Goal: Task Accomplishment & Management: Use online tool/utility

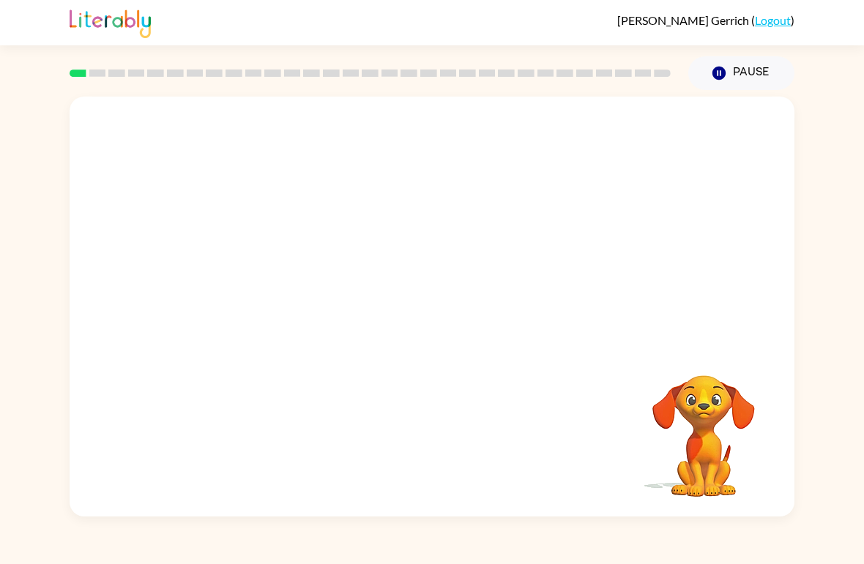
click at [97, 78] on div at bounding box center [370, 73] width 618 height 51
click at [722, 57] on button "Pause Pause" at bounding box center [741, 73] width 106 height 34
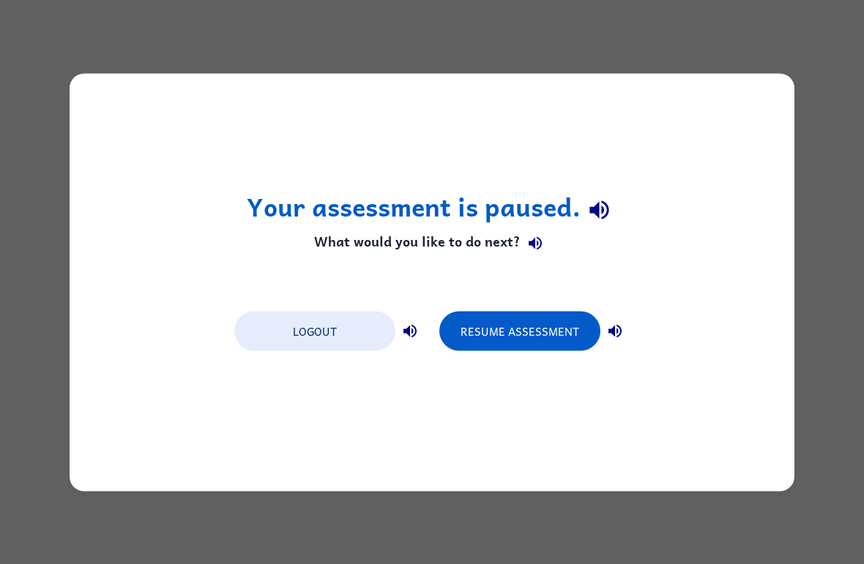
click at [510, 327] on button "Resume Assessment" at bounding box center [519, 331] width 161 height 40
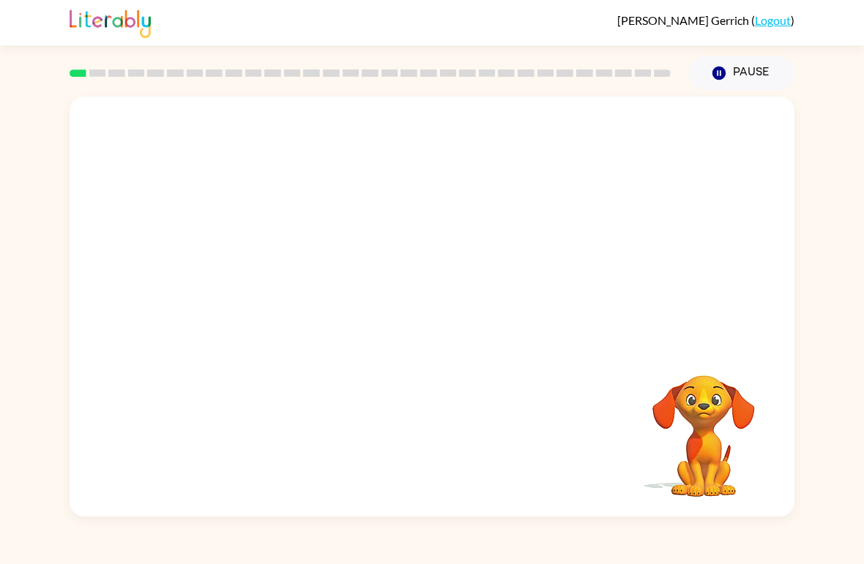
click at [720, 79] on icon "button" at bounding box center [718, 73] width 13 height 13
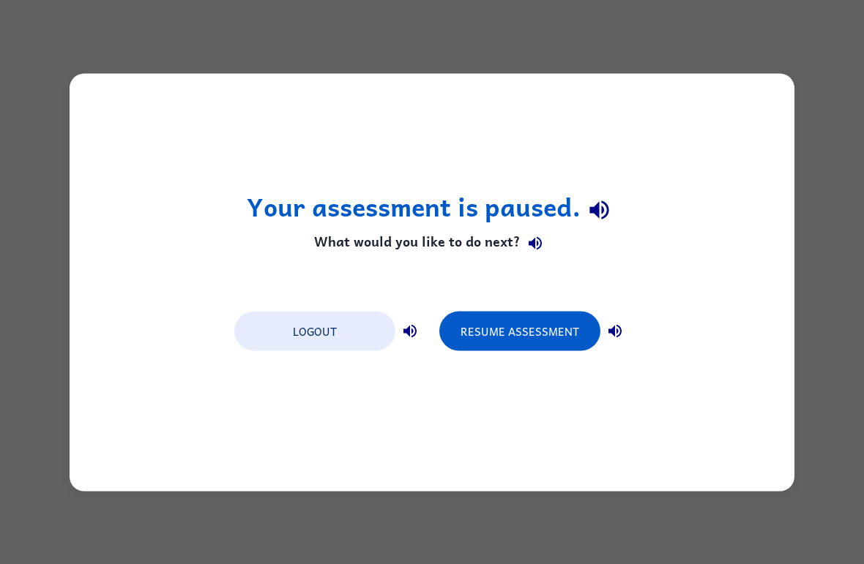
click at [565, 315] on button "Resume Assessment" at bounding box center [519, 331] width 161 height 40
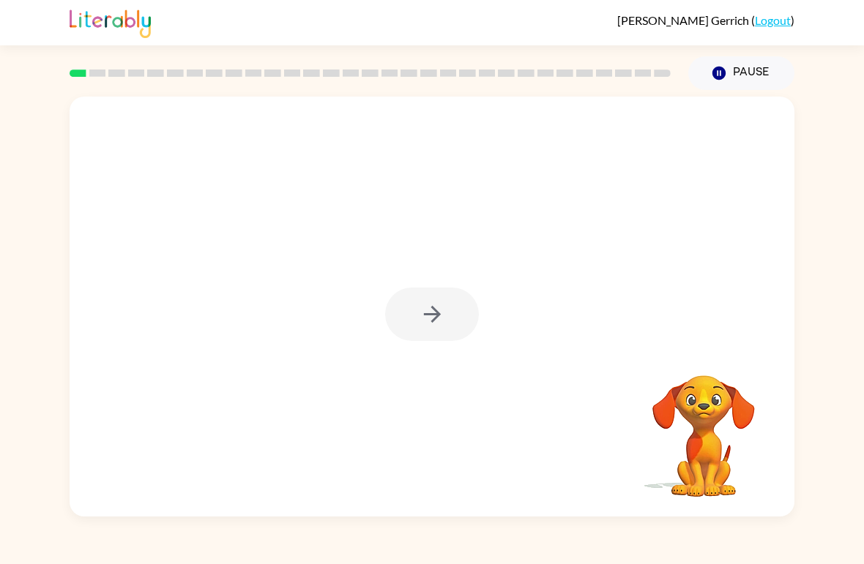
click at [433, 323] on div at bounding box center [432, 314] width 94 height 53
click at [428, 321] on div at bounding box center [432, 314] width 94 height 53
click at [459, 310] on div at bounding box center [432, 314] width 94 height 53
click at [441, 301] on div at bounding box center [432, 314] width 94 height 53
click at [451, 302] on div at bounding box center [432, 314] width 94 height 53
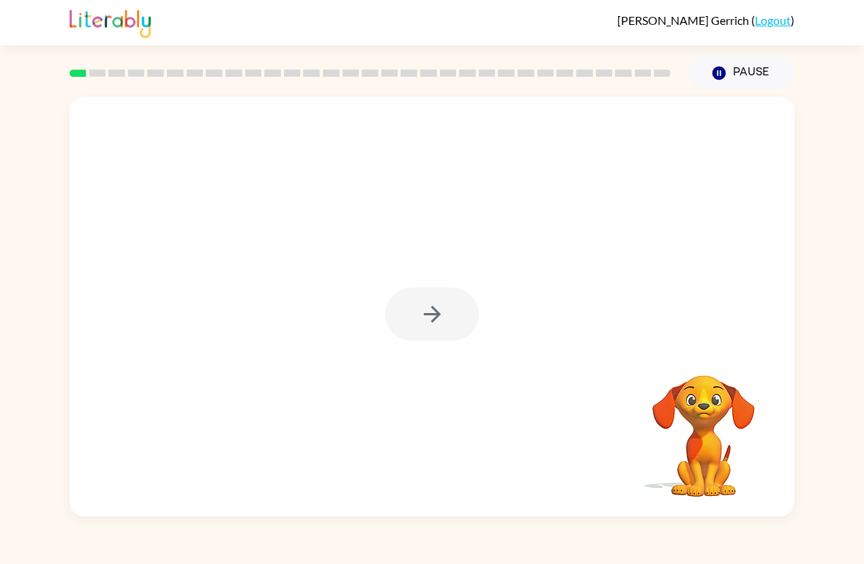
click at [457, 302] on div at bounding box center [432, 314] width 94 height 53
click at [432, 319] on div at bounding box center [432, 314] width 94 height 53
click at [441, 318] on icon "button" at bounding box center [432, 315] width 26 height 26
click at [442, 323] on div at bounding box center [432, 221] width 725 height 248
click at [444, 328] on div at bounding box center [432, 221] width 725 height 248
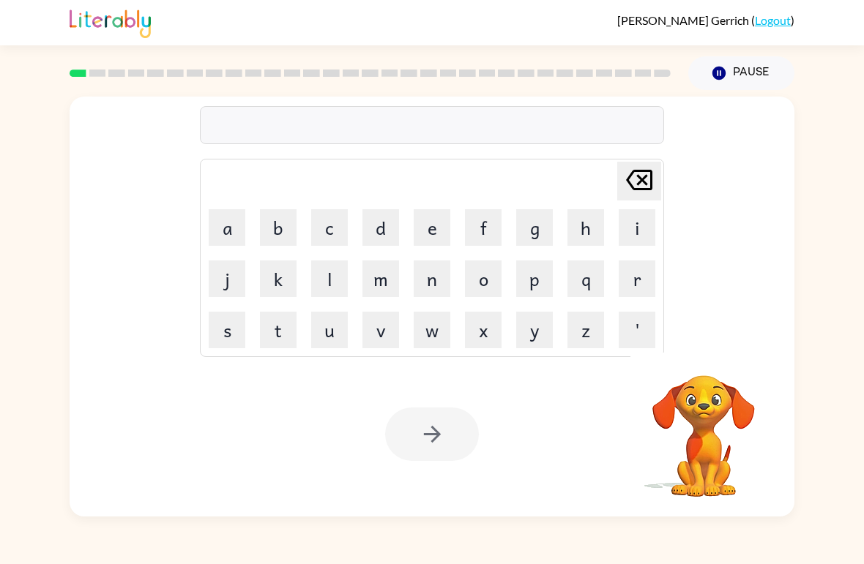
click at [283, 228] on button "b" at bounding box center [278, 227] width 37 height 37
click at [486, 280] on button "o" at bounding box center [483, 279] width 37 height 37
click at [223, 223] on button "a" at bounding box center [227, 227] width 37 height 37
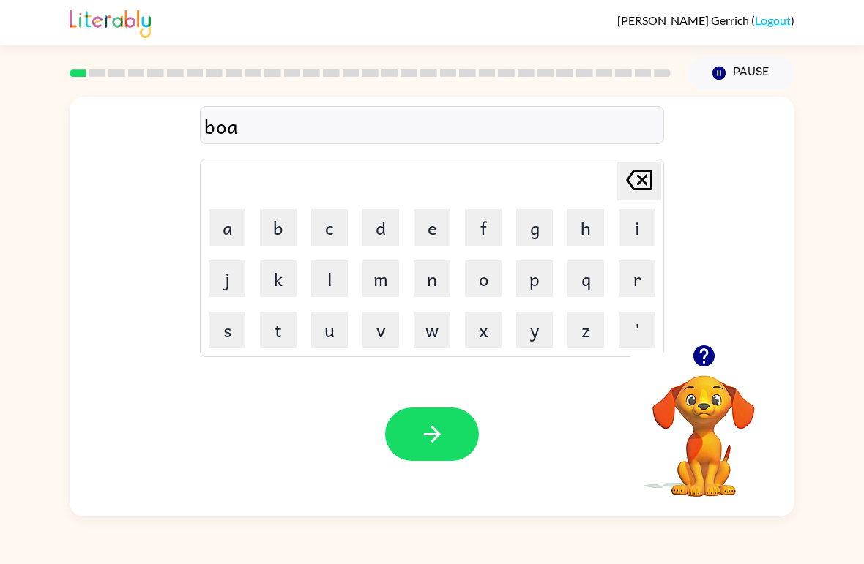
click at [630, 286] on button "r" at bounding box center [636, 279] width 37 height 37
click at [384, 231] on button "d" at bounding box center [380, 227] width 37 height 37
click at [423, 228] on button "e" at bounding box center [432, 227] width 37 height 37
click at [632, 283] on button "r" at bounding box center [636, 279] width 37 height 37
click at [448, 429] on button "button" at bounding box center [432, 434] width 94 height 53
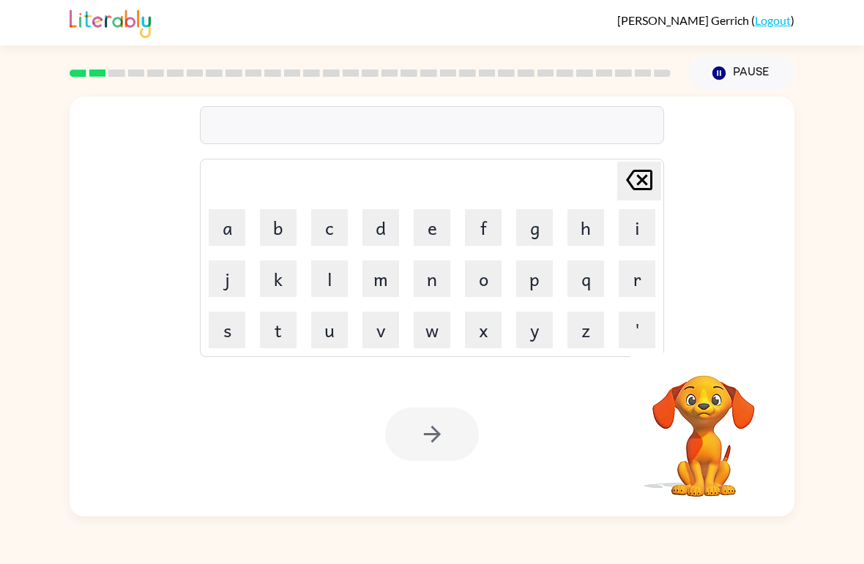
click at [628, 279] on button "r" at bounding box center [636, 279] width 37 height 37
click at [485, 286] on button "o" at bounding box center [483, 279] width 37 height 37
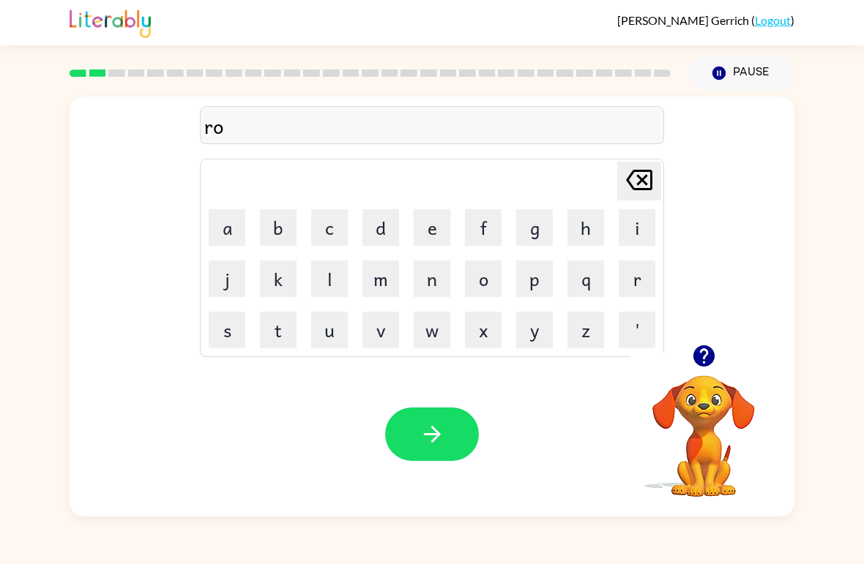
click at [329, 326] on button "u" at bounding box center [329, 330] width 37 height 37
click at [437, 286] on button "n" at bounding box center [432, 279] width 37 height 37
click at [380, 231] on button "d" at bounding box center [380, 227] width 37 height 37
click at [433, 428] on icon "button" at bounding box center [431, 434] width 17 height 17
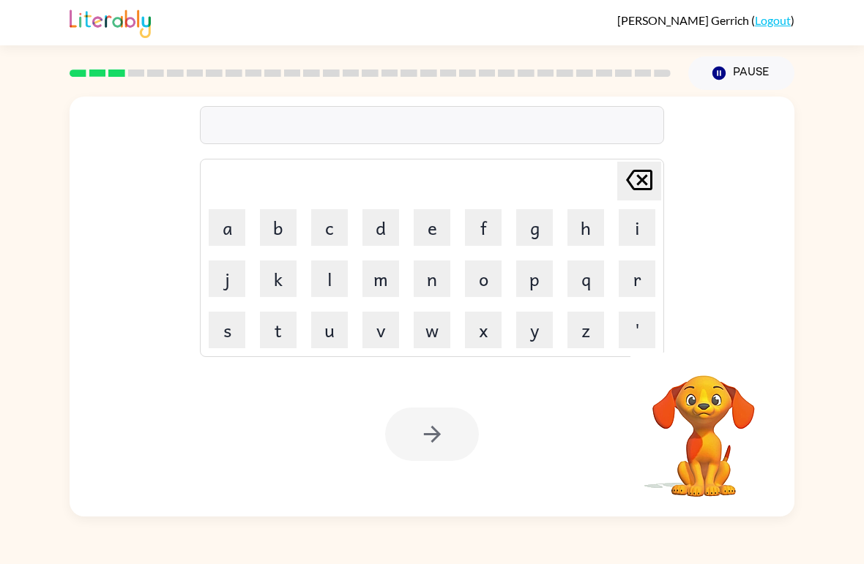
click at [378, 281] on button "m" at bounding box center [380, 279] width 37 height 37
click at [425, 228] on button "e" at bounding box center [432, 227] width 37 height 37
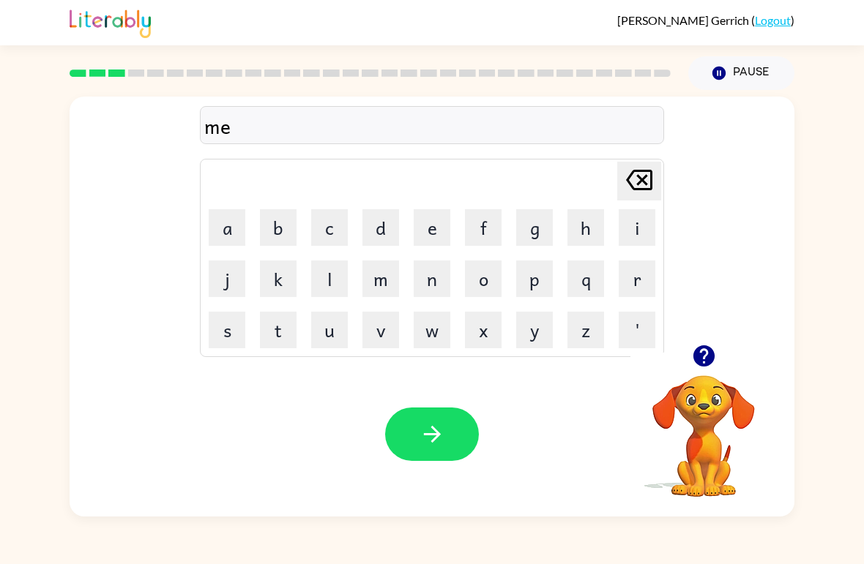
click at [345, 237] on button "c" at bounding box center [329, 227] width 37 height 37
click at [576, 229] on button "h" at bounding box center [585, 227] width 37 height 37
click at [635, 228] on button "i" at bounding box center [636, 227] width 37 height 37
click at [440, 279] on button "n" at bounding box center [432, 279] width 37 height 37
click at [435, 235] on button "e" at bounding box center [432, 227] width 37 height 37
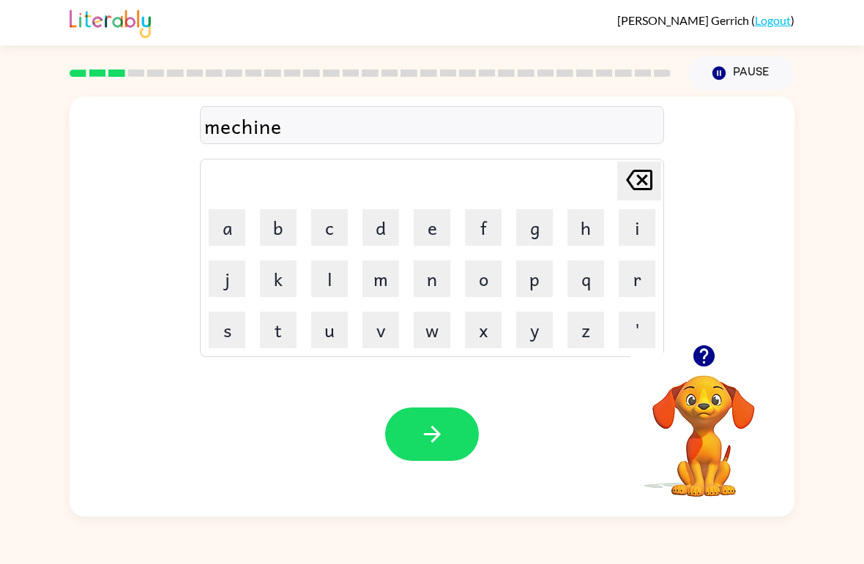
click at [430, 444] on icon "button" at bounding box center [432, 435] width 26 height 26
click at [334, 331] on button "u" at bounding box center [329, 330] width 37 height 37
click at [640, 188] on icon "[PERSON_NAME] last character input" at bounding box center [638, 179] width 35 height 35
click at [283, 333] on button "t" at bounding box center [278, 330] width 37 height 37
click at [638, 276] on button "r" at bounding box center [636, 279] width 37 height 37
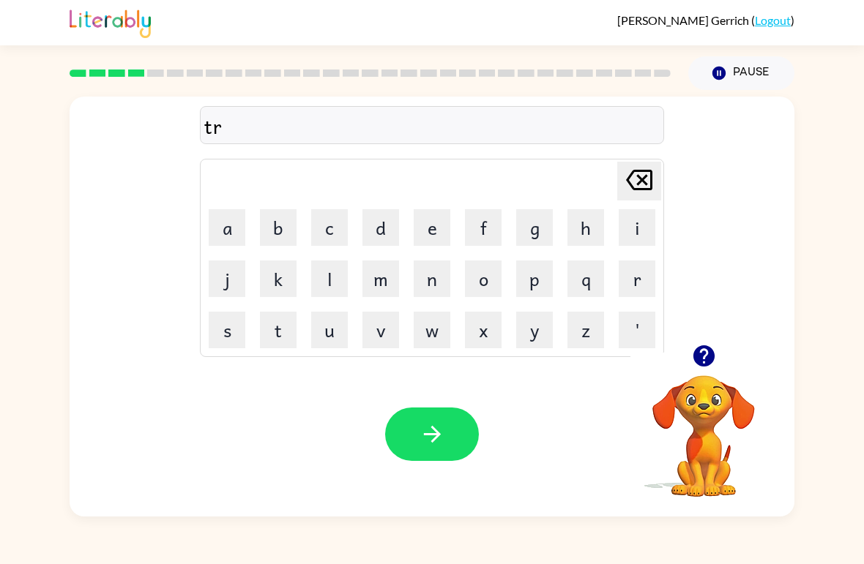
click at [230, 229] on button "a" at bounding box center [227, 227] width 37 height 37
click at [637, 225] on button "i" at bounding box center [636, 227] width 37 height 37
click at [427, 276] on button "n" at bounding box center [432, 279] width 37 height 37
click at [438, 441] on icon "button" at bounding box center [432, 435] width 26 height 26
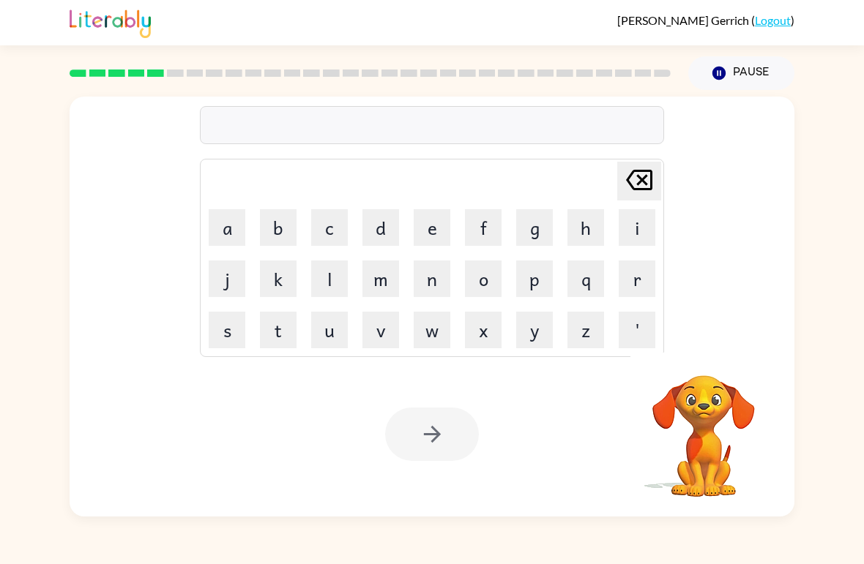
click at [377, 240] on button "d" at bounding box center [380, 227] width 37 height 37
click at [437, 229] on button "e" at bounding box center [432, 227] width 37 height 37
click at [493, 236] on button "f" at bounding box center [483, 227] width 37 height 37
click at [438, 236] on button "e" at bounding box center [432, 227] width 37 height 37
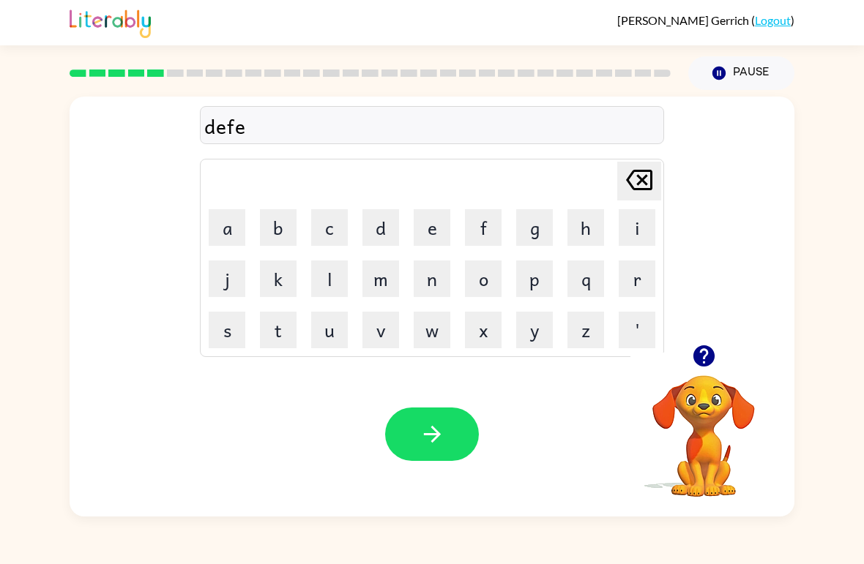
click at [438, 286] on button "n" at bounding box center [432, 279] width 37 height 37
click at [231, 321] on button "s" at bounding box center [227, 330] width 37 height 37
click at [630, 236] on button "i" at bounding box center [636, 227] width 37 height 37
click at [434, 281] on button "n" at bounding box center [432, 279] width 37 height 37
click at [433, 225] on button "e" at bounding box center [432, 227] width 37 height 37
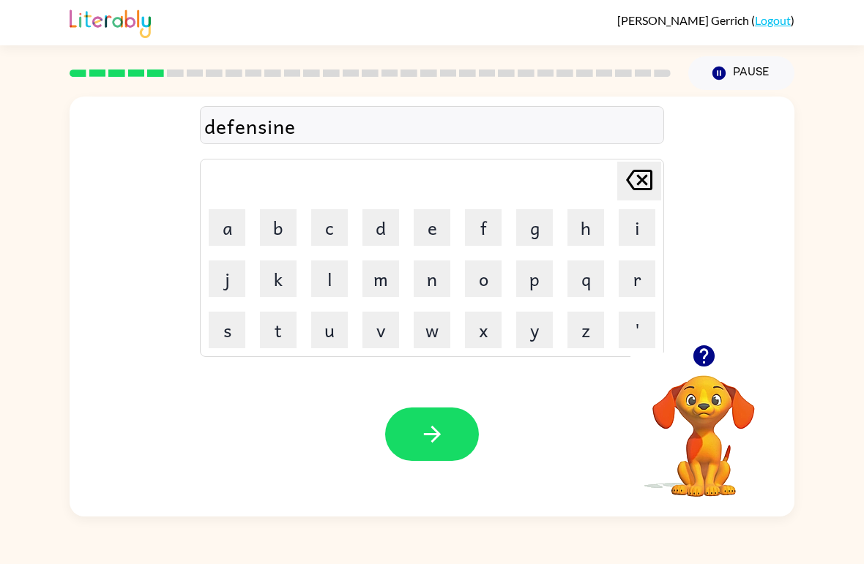
click at [635, 186] on icon "[PERSON_NAME] last character input" at bounding box center [638, 179] width 35 height 35
click at [384, 343] on button "v" at bounding box center [380, 330] width 37 height 37
click at [408, 233] on td "e" at bounding box center [432, 228] width 50 height 50
click at [433, 228] on button "e" at bounding box center [432, 227] width 37 height 37
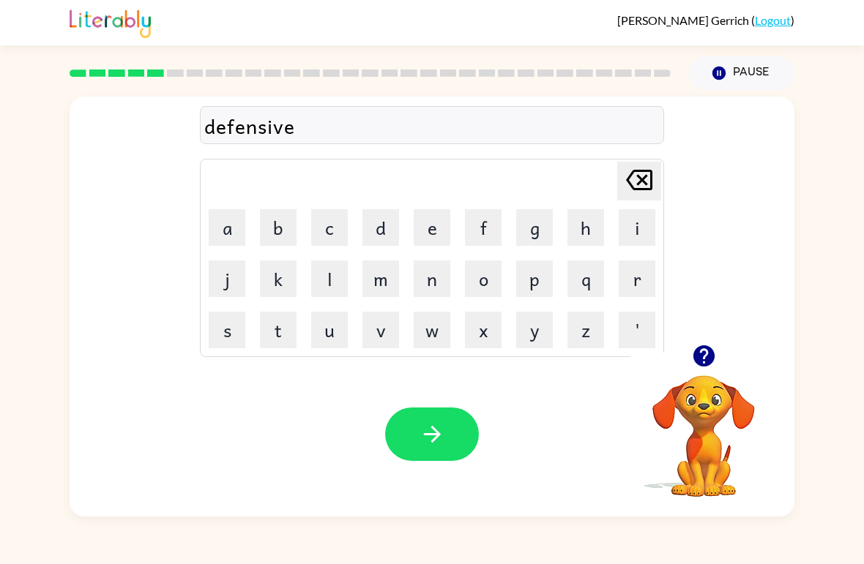
click at [446, 445] on button "button" at bounding box center [432, 434] width 94 height 53
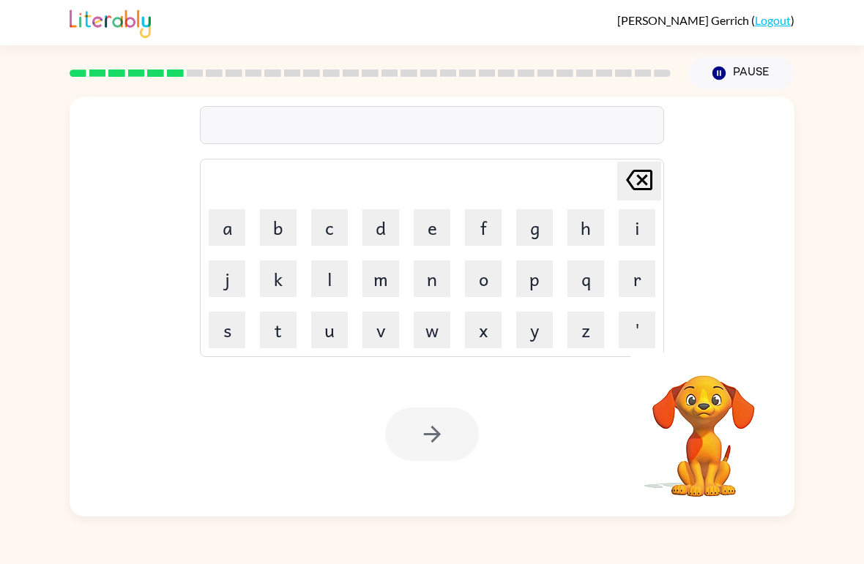
click at [386, 341] on button "v" at bounding box center [380, 330] width 37 height 37
click at [242, 219] on button "a" at bounding box center [227, 227] width 37 height 37
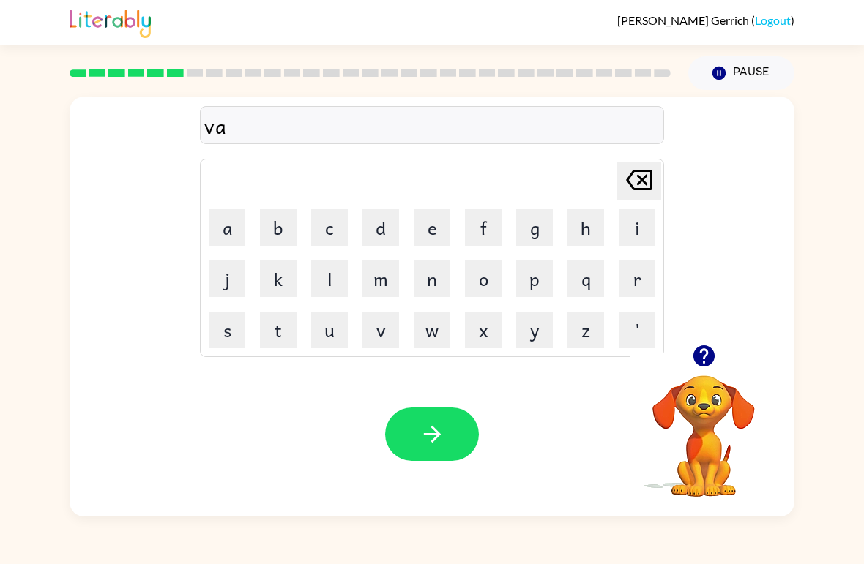
click at [321, 224] on button "c" at bounding box center [329, 227] width 37 height 37
click at [225, 229] on button "a" at bounding box center [227, 227] width 37 height 37
click at [236, 332] on button "s" at bounding box center [227, 330] width 37 height 37
click at [634, 237] on button "i" at bounding box center [636, 227] width 37 height 37
click at [495, 286] on button "o" at bounding box center [483, 279] width 37 height 37
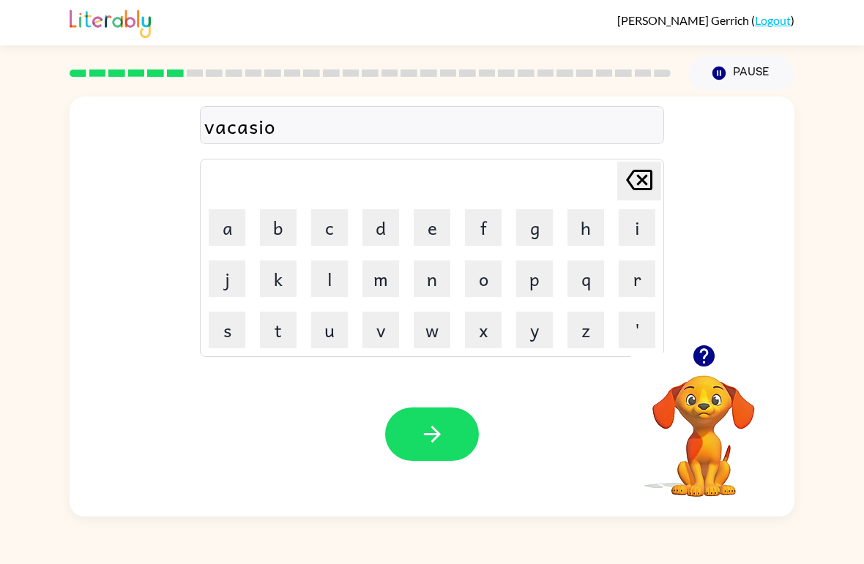
click at [441, 283] on button "n" at bounding box center [432, 279] width 37 height 37
click at [438, 442] on icon "button" at bounding box center [432, 435] width 26 height 26
click at [544, 281] on button "p" at bounding box center [534, 279] width 37 height 37
click at [332, 329] on button "u" at bounding box center [329, 330] width 37 height 37
click at [396, 232] on button "d" at bounding box center [380, 227] width 37 height 37
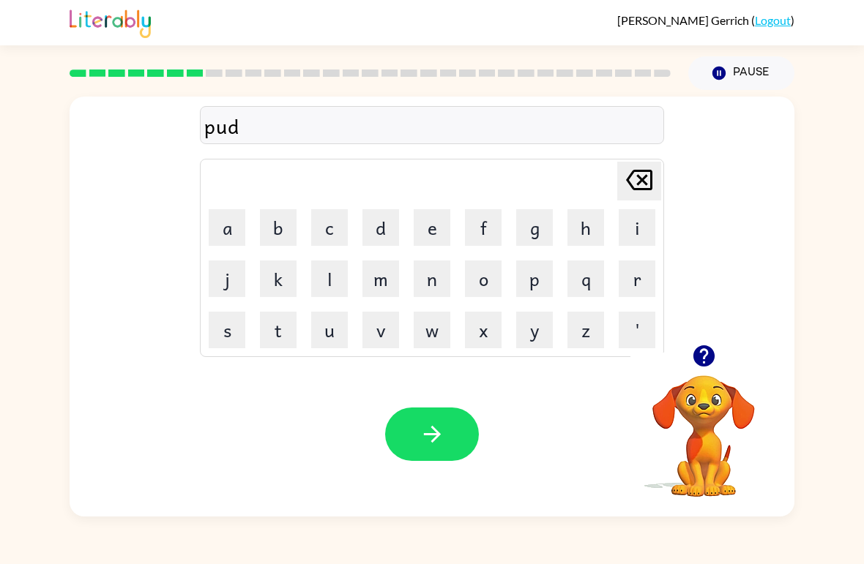
click at [326, 280] on button "l" at bounding box center [329, 279] width 37 height 37
click at [428, 229] on button "e" at bounding box center [432, 227] width 37 height 37
click at [626, 184] on icon "[PERSON_NAME] last character input" at bounding box center [638, 179] width 35 height 35
click at [625, 184] on icon "[PERSON_NAME] last character input" at bounding box center [638, 179] width 35 height 35
click at [382, 233] on button "d" at bounding box center [380, 227] width 37 height 37
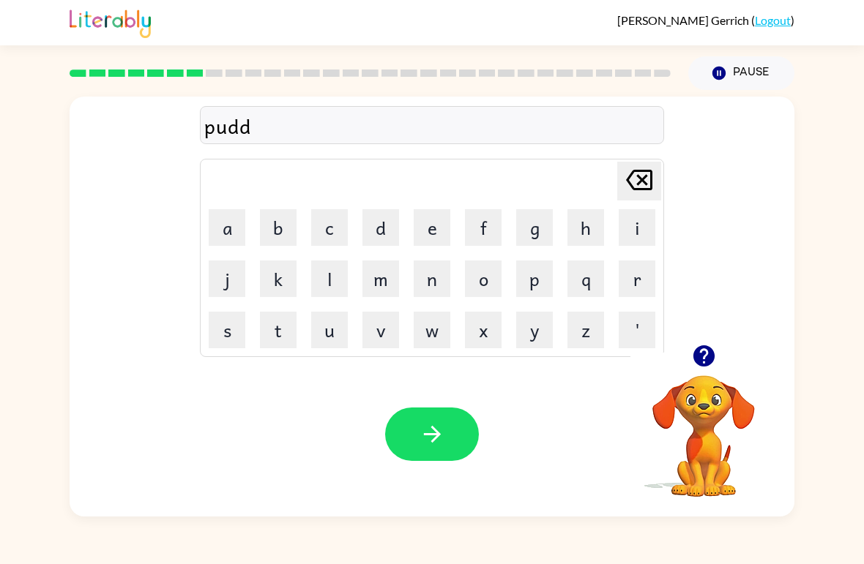
click at [334, 284] on button "l" at bounding box center [329, 279] width 37 height 37
click at [437, 229] on button "e" at bounding box center [432, 227] width 37 height 37
click at [440, 424] on icon "button" at bounding box center [432, 435] width 26 height 26
click at [382, 286] on button "m" at bounding box center [380, 279] width 37 height 37
click at [445, 222] on button "e" at bounding box center [432, 227] width 37 height 37
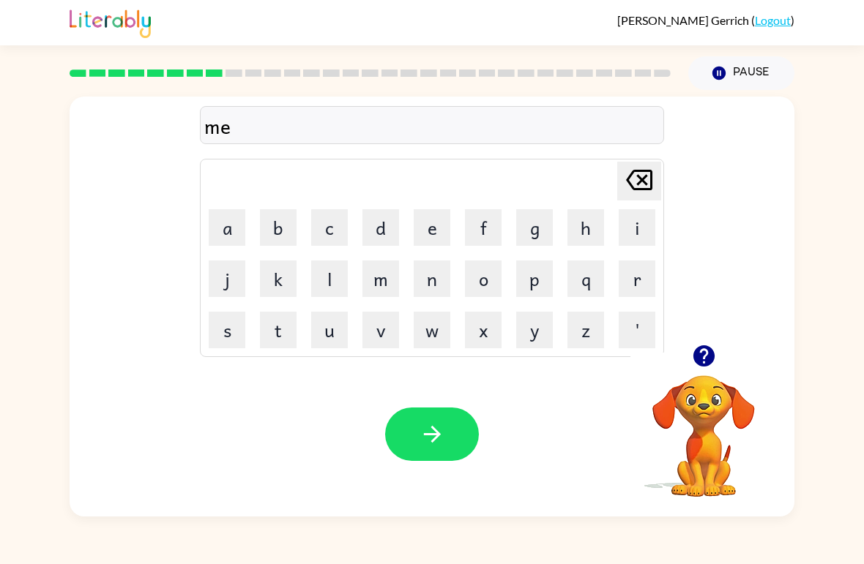
click at [632, 288] on button "r" at bounding box center [636, 279] width 37 height 37
click at [632, 228] on button "i" at bounding box center [636, 227] width 37 height 37
click at [328, 226] on button "c" at bounding box center [329, 227] width 37 height 37
click at [244, 229] on button "a" at bounding box center [227, 227] width 37 height 37
click at [322, 279] on button "l" at bounding box center [329, 279] width 37 height 37
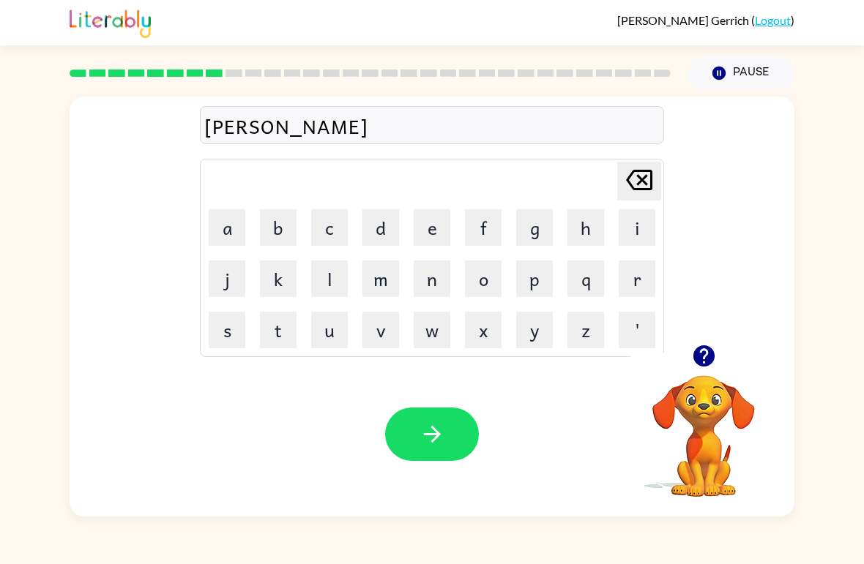
click at [421, 425] on icon "button" at bounding box center [432, 435] width 26 height 26
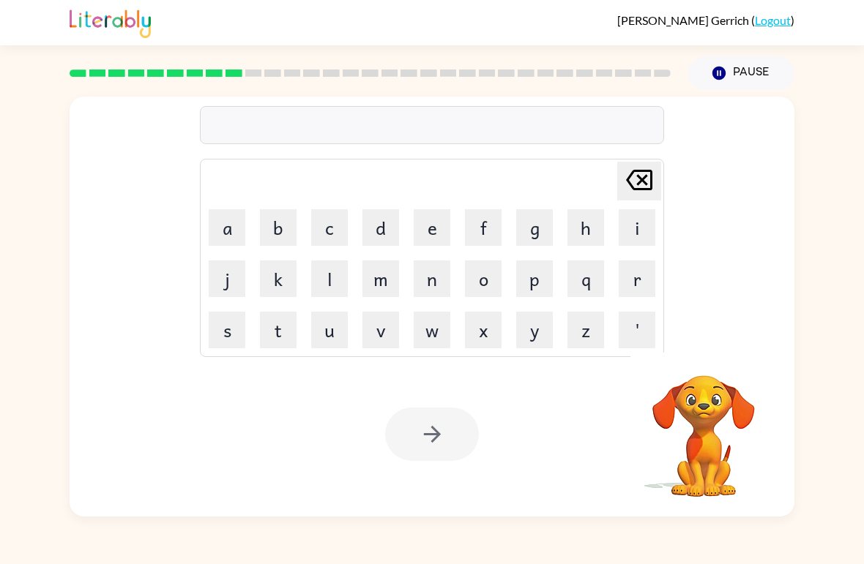
click at [391, 286] on button "m" at bounding box center [380, 279] width 37 height 37
click at [626, 224] on button "i" at bounding box center [636, 227] width 37 height 37
click at [392, 229] on button "d" at bounding box center [380, 227] width 37 height 37
click at [387, 280] on button "m" at bounding box center [380, 279] width 37 height 37
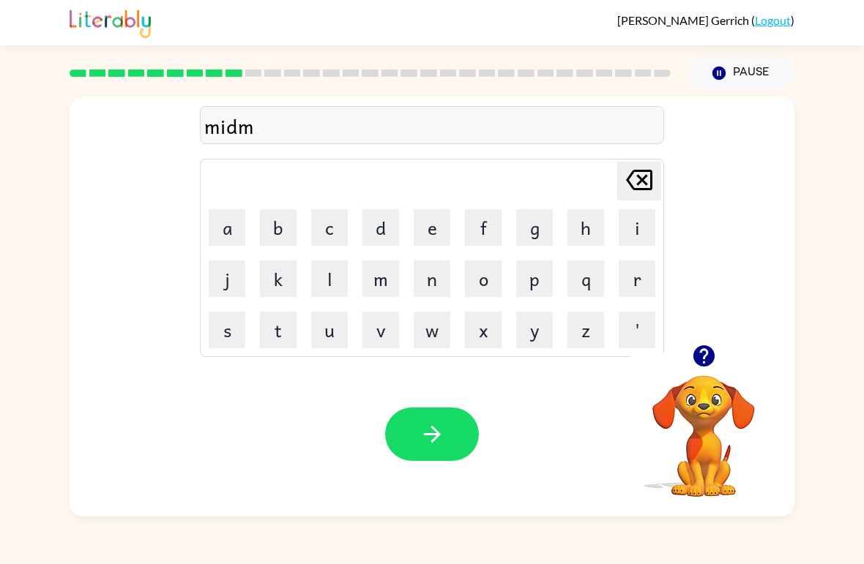
click at [495, 277] on button "o" at bounding box center [483, 279] width 37 height 37
click at [626, 292] on button "r" at bounding box center [636, 279] width 37 height 37
click at [425, 280] on button "n" at bounding box center [432, 279] width 37 height 37
click at [625, 229] on button "i" at bounding box center [636, 227] width 37 height 37
click at [427, 289] on button "n" at bounding box center [432, 279] width 37 height 37
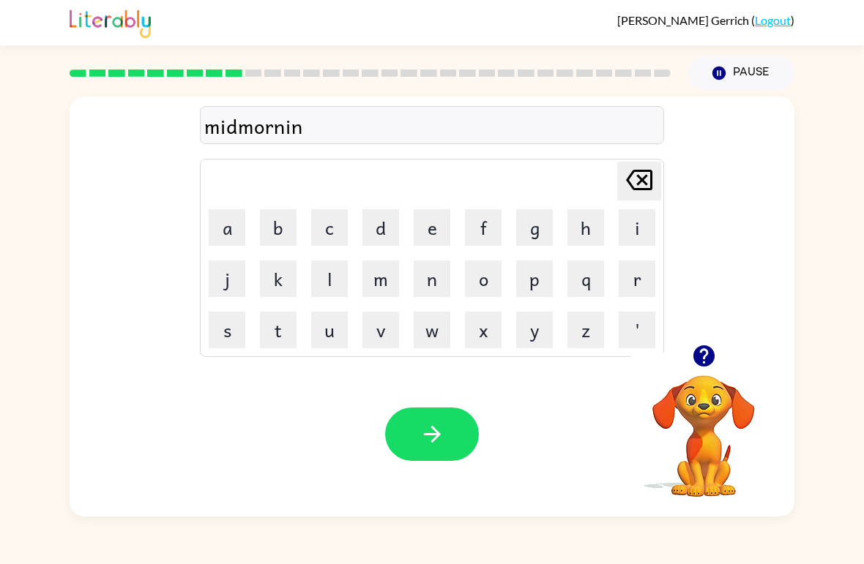
click at [543, 225] on button "g" at bounding box center [534, 227] width 37 height 37
click at [444, 436] on icon "button" at bounding box center [432, 435] width 26 height 26
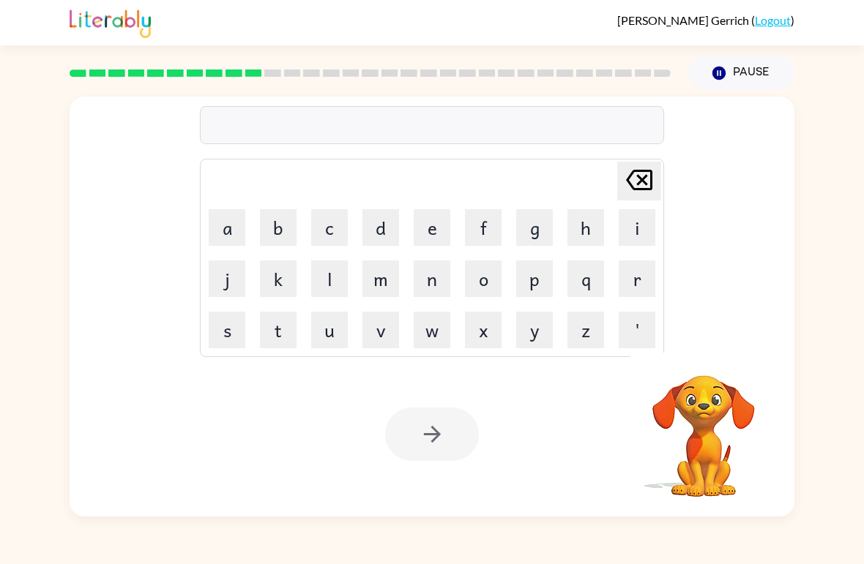
click at [378, 223] on button "d" at bounding box center [380, 227] width 37 height 37
click at [619, 231] on button "i" at bounding box center [636, 227] width 37 height 37
click at [215, 327] on button "s" at bounding box center [227, 330] width 37 height 37
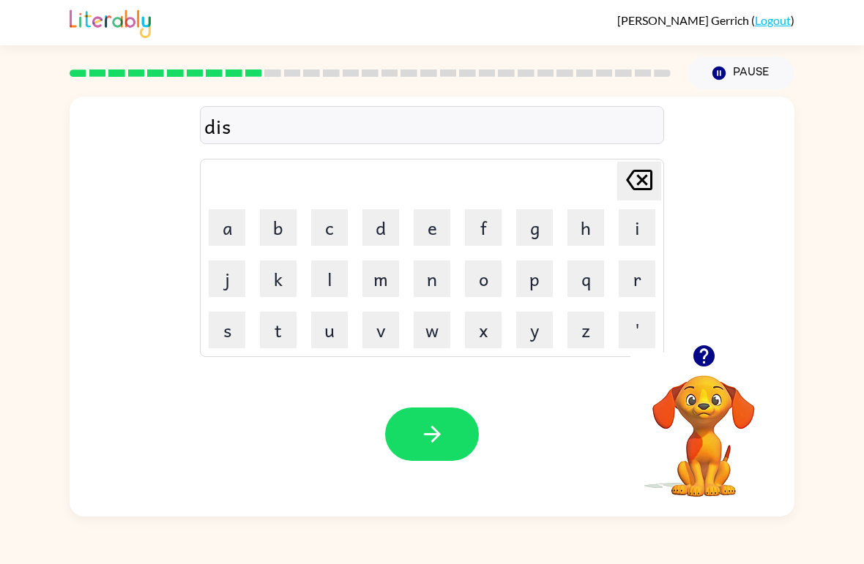
click at [279, 325] on button "t" at bounding box center [278, 330] width 37 height 37
click at [328, 327] on button "u" at bounding box center [329, 330] width 37 height 37
click at [226, 334] on button "s" at bounding box center [227, 330] width 37 height 37
click at [269, 331] on button "t" at bounding box center [278, 330] width 37 height 37
click at [438, 426] on icon "button" at bounding box center [432, 435] width 26 height 26
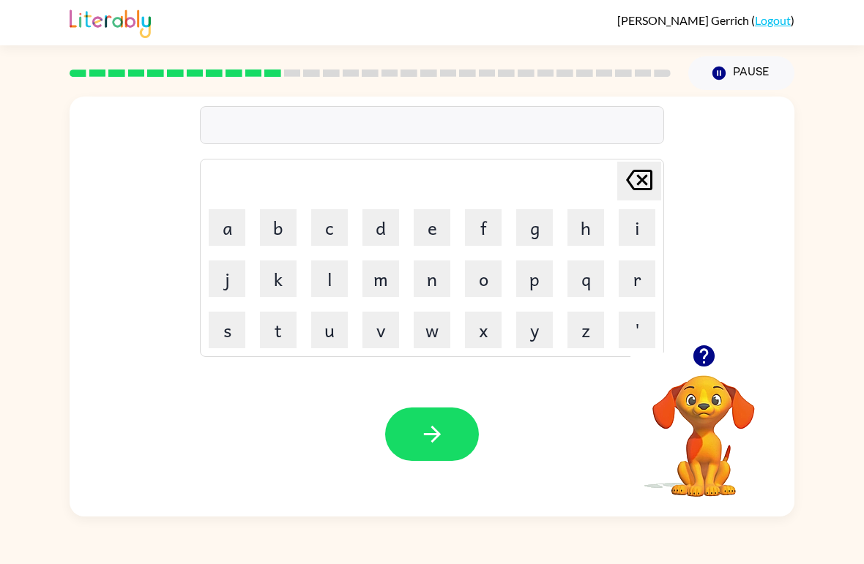
click at [708, 354] on icon "button" at bounding box center [702, 355] width 21 height 21
click at [277, 58] on div at bounding box center [370, 73] width 618 height 51
click at [281, 66] on div at bounding box center [370, 73] width 618 height 51
click at [283, 68] on div at bounding box center [370, 73] width 618 height 51
click at [261, 62] on div at bounding box center [370, 73] width 618 height 51
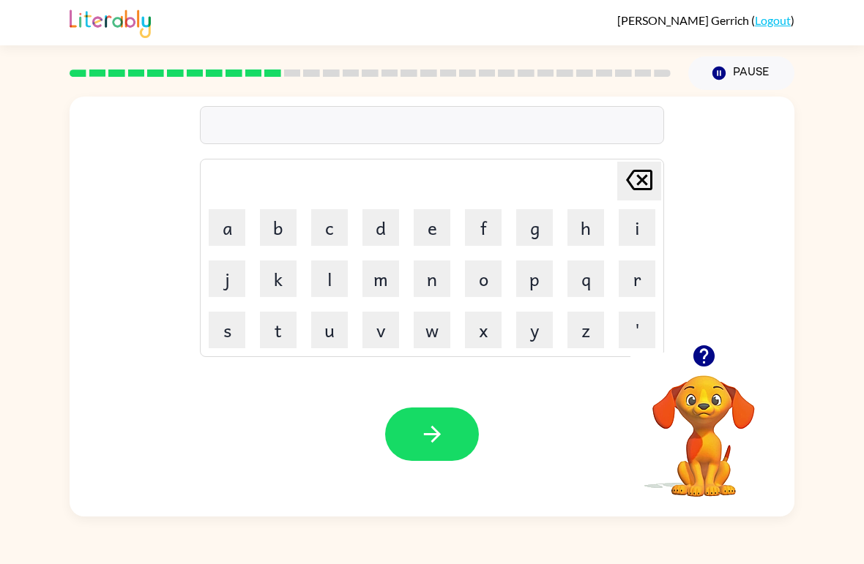
click at [719, 81] on icon "Pause" at bounding box center [719, 73] width 16 height 16
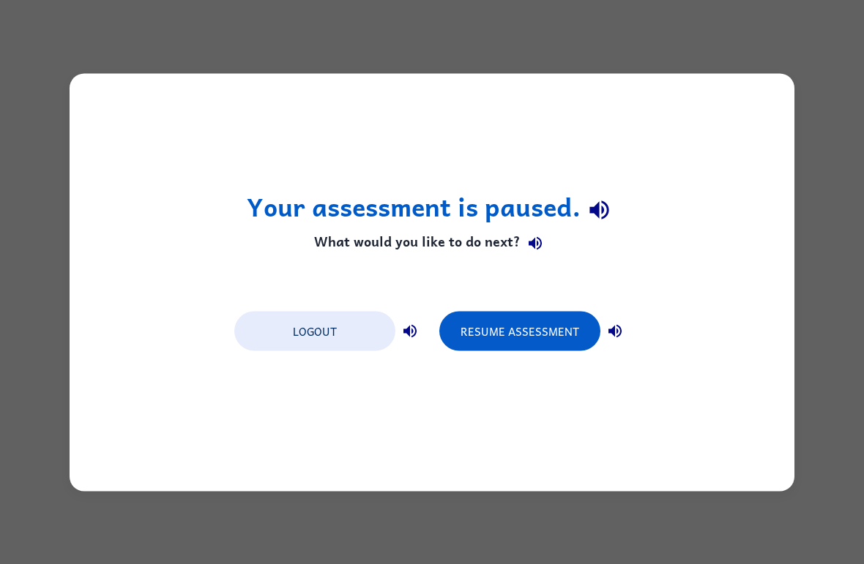
click at [572, 331] on button "Resume Assessment" at bounding box center [519, 331] width 161 height 40
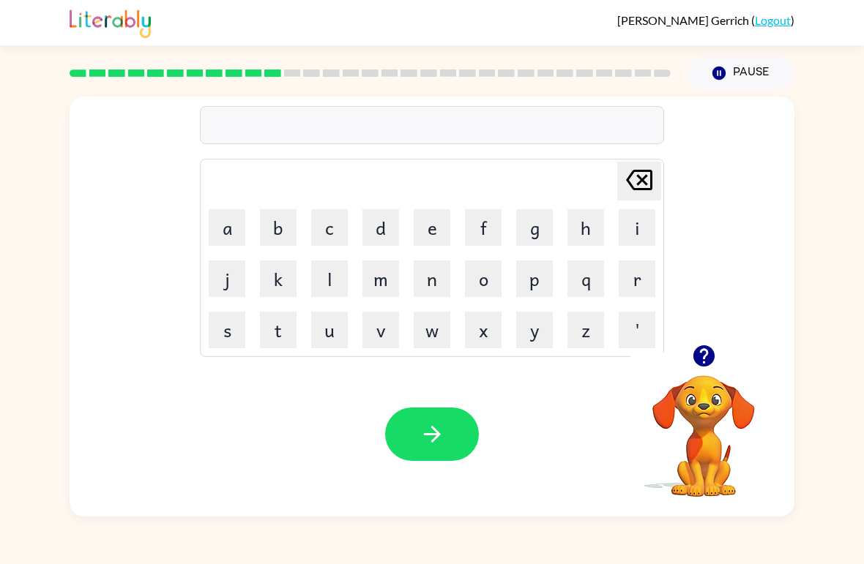
click at [630, 279] on button "r" at bounding box center [636, 279] width 37 height 37
click at [698, 357] on icon "button" at bounding box center [702, 355] width 21 height 21
click at [477, 288] on button "o" at bounding box center [483, 279] width 37 height 37
click at [238, 231] on button "a" at bounding box center [227, 227] width 37 height 37
click at [345, 222] on button "c" at bounding box center [329, 227] width 37 height 37
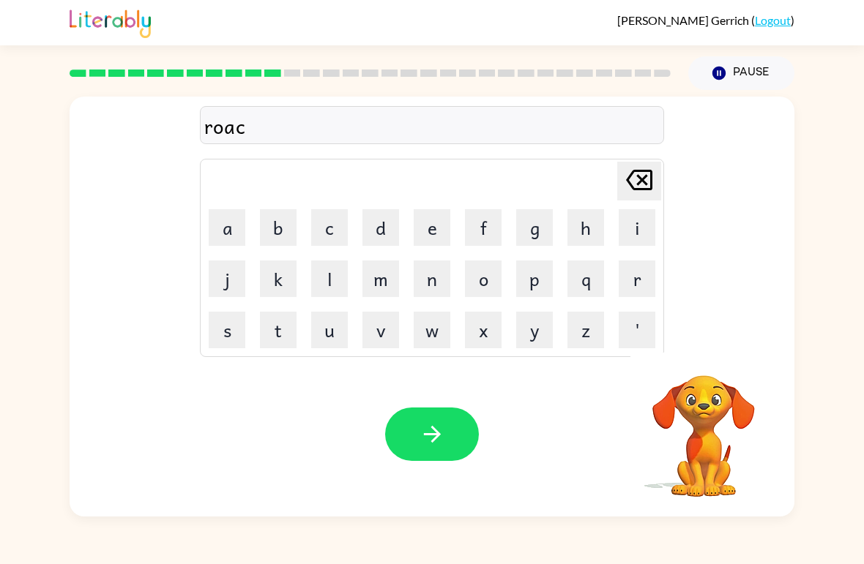
click at [639, 187] on icon "[PERSON_NAME] last character input" at bounding box center [638, 179] width 35 height 35
click at [378, 225] on button "d" at bounding box center [380, 227] width 37 height 37
click at [433, 444] on icon "button" at bounding box center [432, 435] width 26 height 26
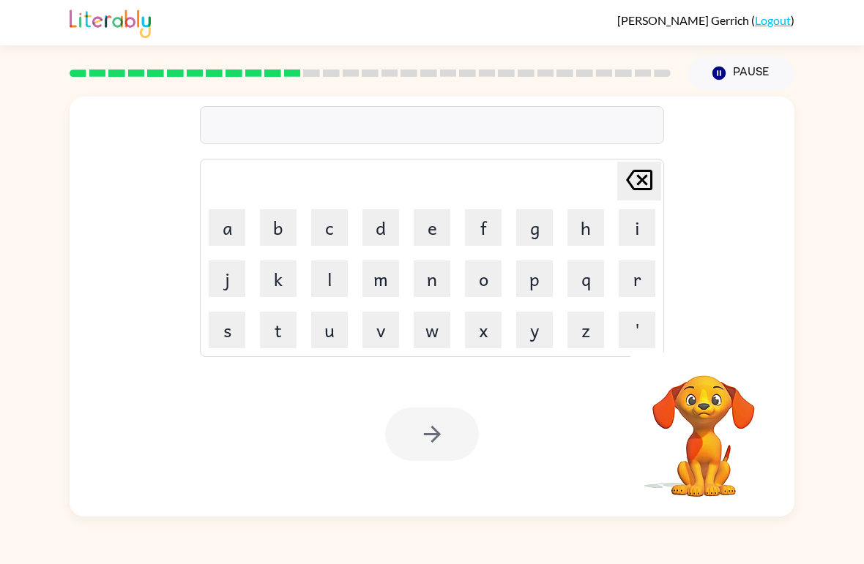
click at [331, 326] on button "u" at bounding box center [329, 330] width 37 height 37
click at [540, 229] on button "g" at bounding box center [534, 227] width 37 height 37
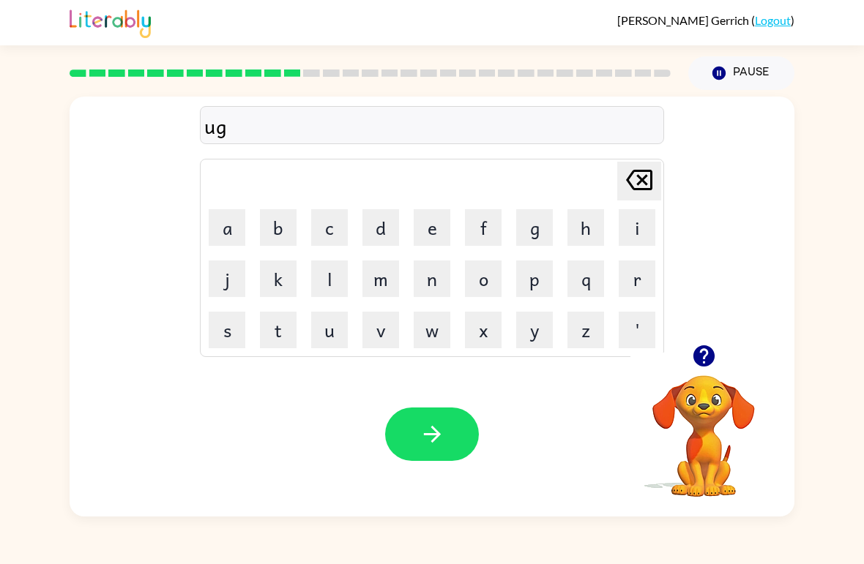
click at [635, 285] on button "r" at bounding box center [636, 279] width 37 height 37
click at [226, 231] on button "a" at bounding box center [227, 227] width 37 height 37
click at [381, 233] on button "d" at bounding box center [380, 227] width 37 height 37
click at [427, 229] on button "e" at bounding box center [432, 227] width 37 height 37
click at [434, 428] on icon "button" at bounding box center [432, 435] width 26 height 26
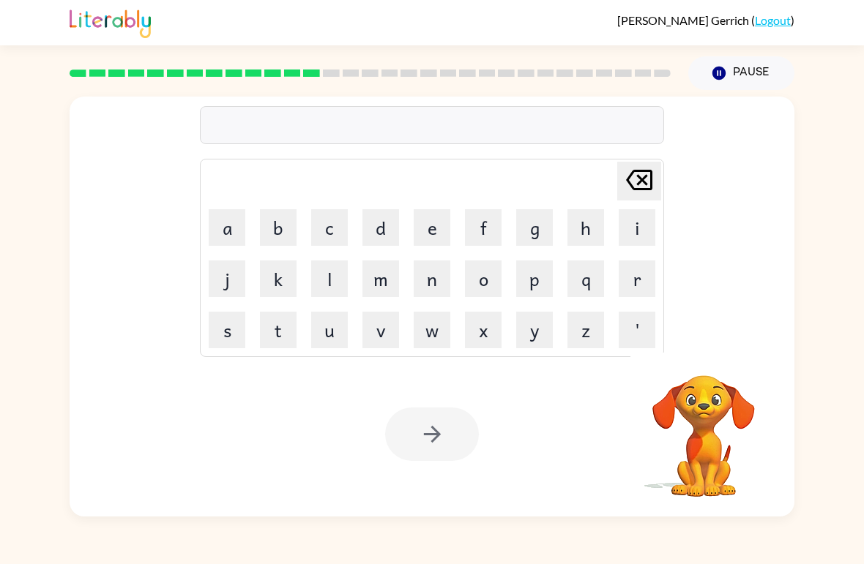
click at [378, 286] on button "m" at bounding box center [380, 279] width 37 height 37
click at [230, 231] on button "a" at bounding box center [227, 227] width 37 height 37
click at [386, 228] on button "d" at bounding box center [380, 227] width 37 height 37
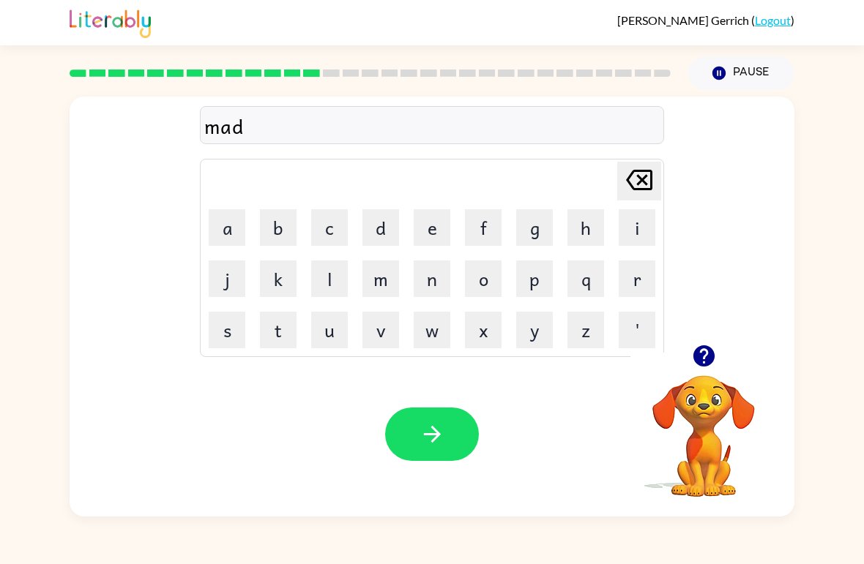
click at [417, 282] on button "n" at bounding box center [432, 279] width 37 height 37
click at [433, 217] on button "e" at bounding box center [432, 227] width 37 height 37
click at [237, 323] on button "s" at bounding box center [227, 330] width 37 height 37
click at [236, 322] on button "s" at bounding box center [227, 330] width 37 height 37
click at [426, 438] on icon "button" at bounding box center [432, 435] width 26 height 26
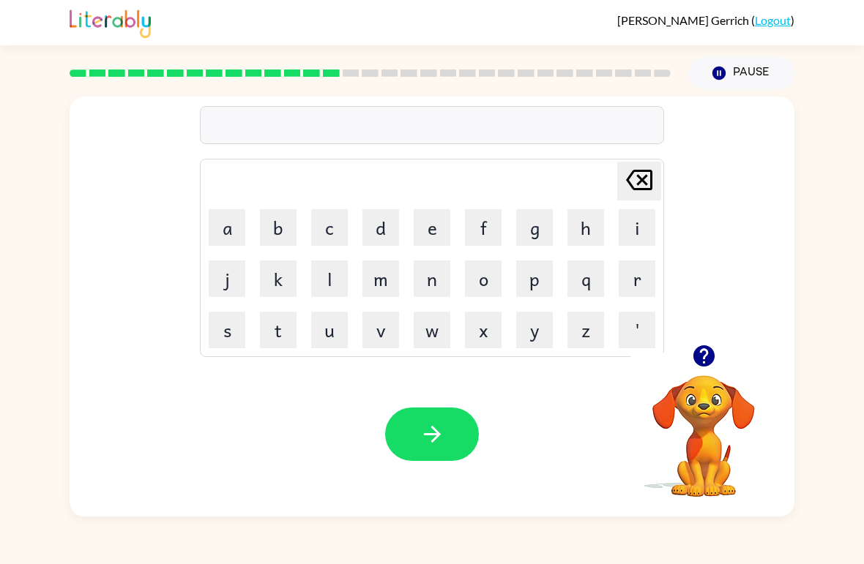
click at [698, 356] on icon "button" at bounding box center [702, 355] width 21 height 21
click at [283, 226] on button "b" at bounding box center [278, 227] width 37 height 37
click at [487, 285] on button "o" at bounding box center [483, 279] width 37 height 37
click at [328, 343] on button "u" at bounding box center [329, 330] width 37 height 37
click at [429, 294] on button "n" at bounding box center [432, 279] width 37 height 37
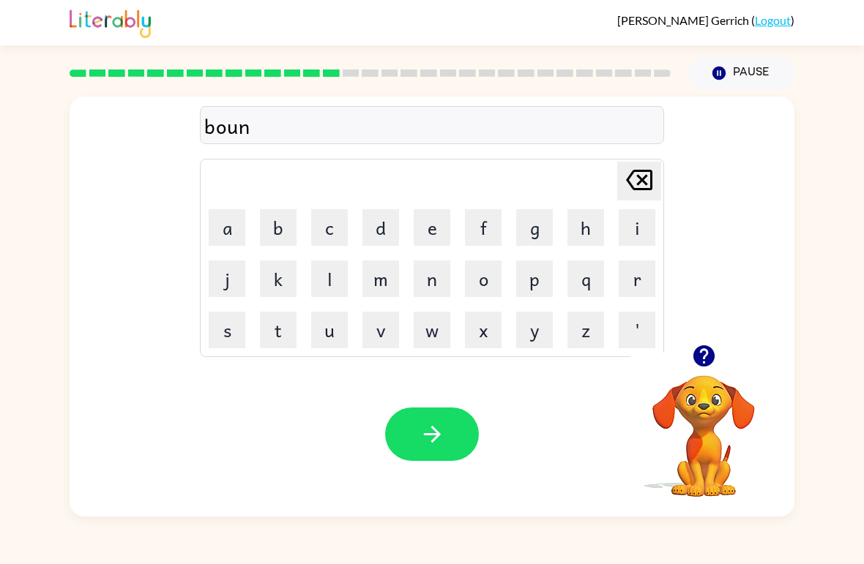
click at [329, 340] on button "u" at bounding box center [329, 330] width 37 height 37
click at [222, 325] on button "s" at bounding box center [227, 330] width 37 height 37
click at [430, 441] on icon "button" at bounding box center [432, 435] width 26 height 26
click at [697, 354] on icon "button" at bounding box center [702, 355] width 21 height 21
click at [231, 335] on button "s" at bounding box center [227, 330] width 37 height 37
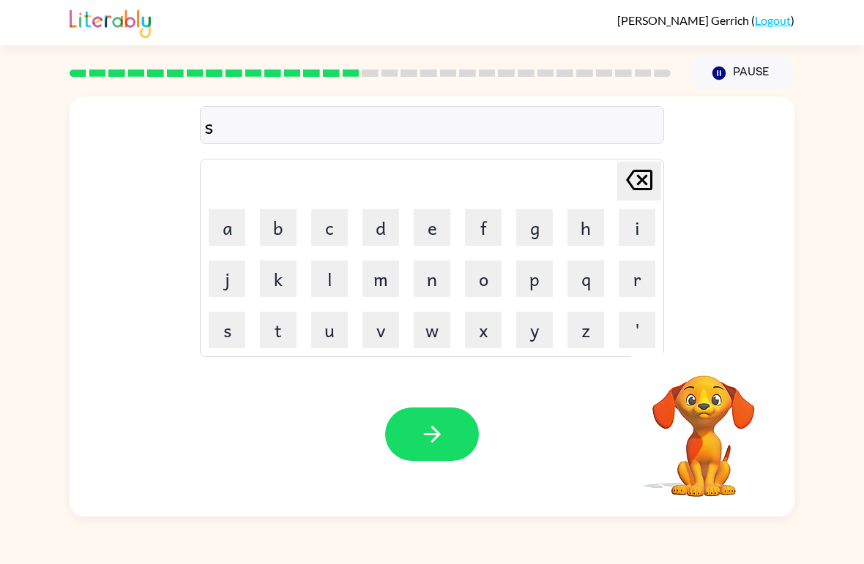
click at [427, 322] on button "w" at bounding box center [432, 330] width 37 height 37
click at [489, 282] on button "o" at bounding box center [483, 279] width 37 height 37
click at [625, 284] on button "r" at bounding box center [636, 279] width 37 height 37
click at [384, 276] on button "m" at bounding box center [380, 279] width 37 height 37
click at [435, 231] on button "e" at bounding box center [432, 227] width 37 height 37
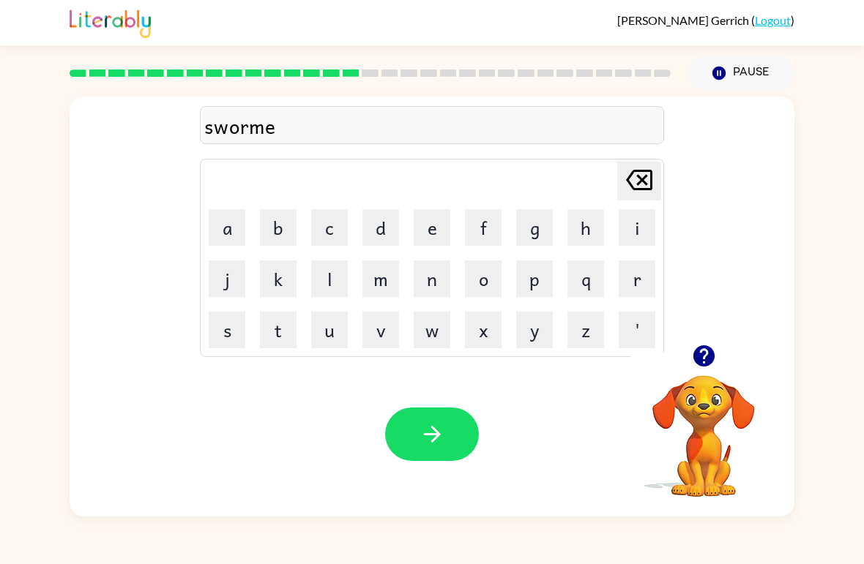
click at [637, 188] on icon "[PERSON_NAME] last character input" at bounding box center [638, 179] width 35 height 35
click at [435, 443] on icon "button" at bounding box center [432, 435] width 26 height 26
click at [639, 279] on button "r" at bounding box center [636, 279] width 37 height 37
click at [222, 225] on button "a" at bounding box center [227, 227] width 37 height 37
click at [381, 278] on button "m" at bounding box center [380, 279] width 37 height 37
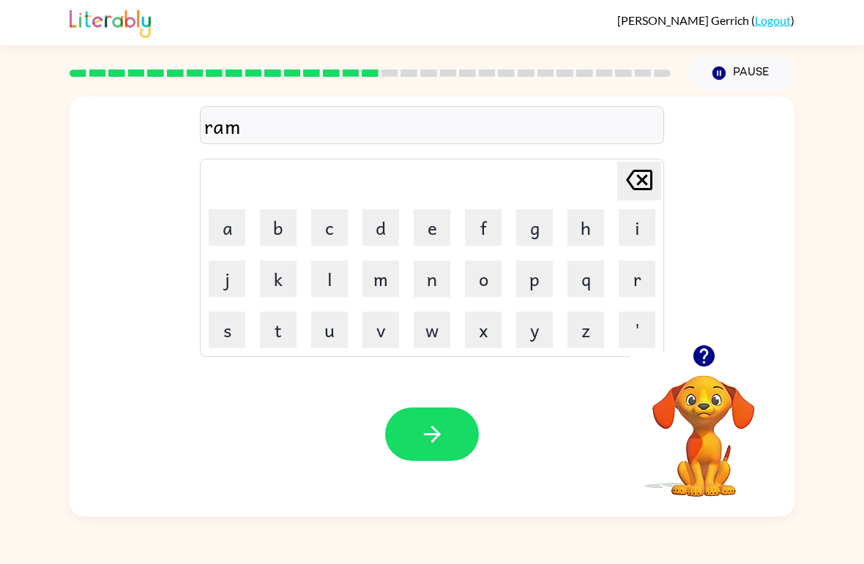
click at [405, 422] on button "button" at bounding box center [432, 434] width 94 height 53
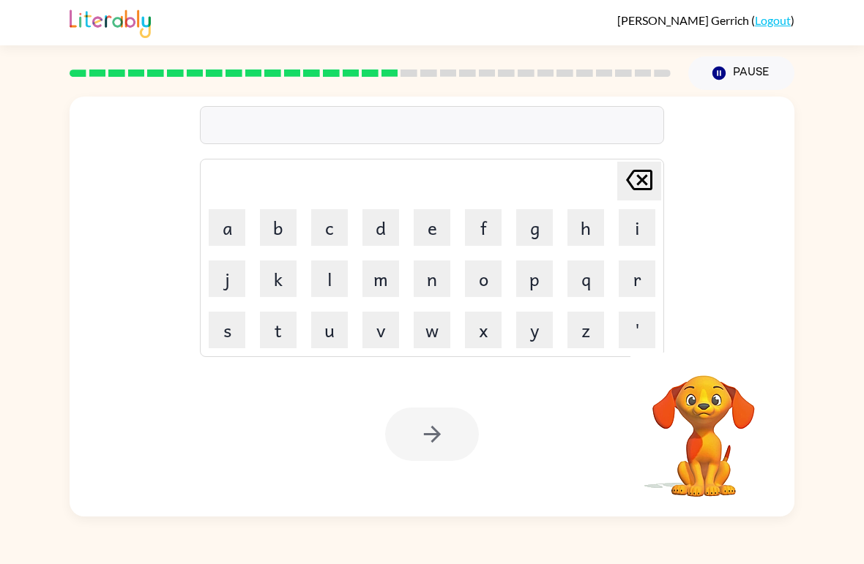
click at [284, 217] on button "b" at bounding box center [278, 227] width 37 height 37
click at [629, 288] on button "r" at bounding box center [636, 279] width 37 height 37
click at [628, 222] on button "i" at bounding box center [636, 227] width 37 height 37
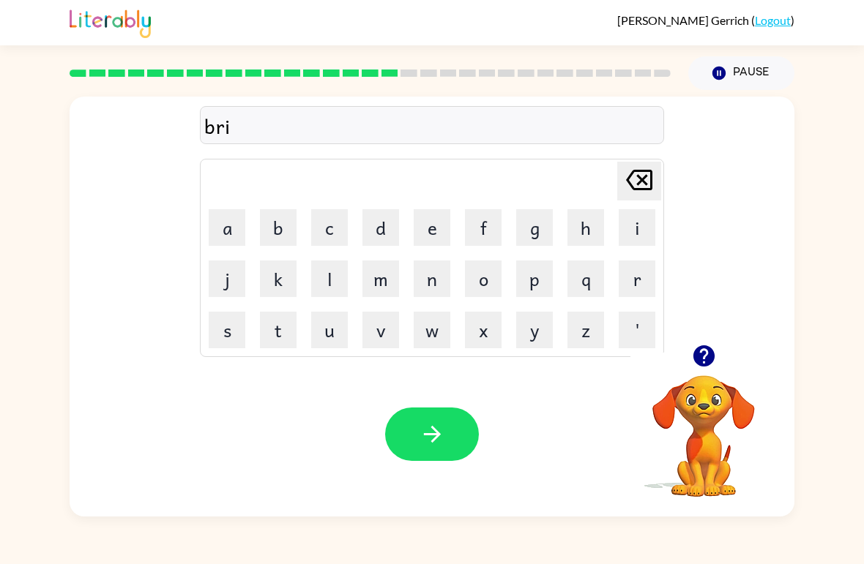
click at [392, 281] on button "m" at bounding box center [380, 279] width 37 height 37
click at [626, 228] on button "i" at bounding box center [636, 227] width 37 height 37
click at [435, 289] on button "n" at bounding box center [432, 279] width 37 height 37
click at [535, 228] on button "g" at bounding box center [534, 227] width 37 height 37
click at [461, 423] on button "button" at bounding box center [432, 434] width 94 height 53
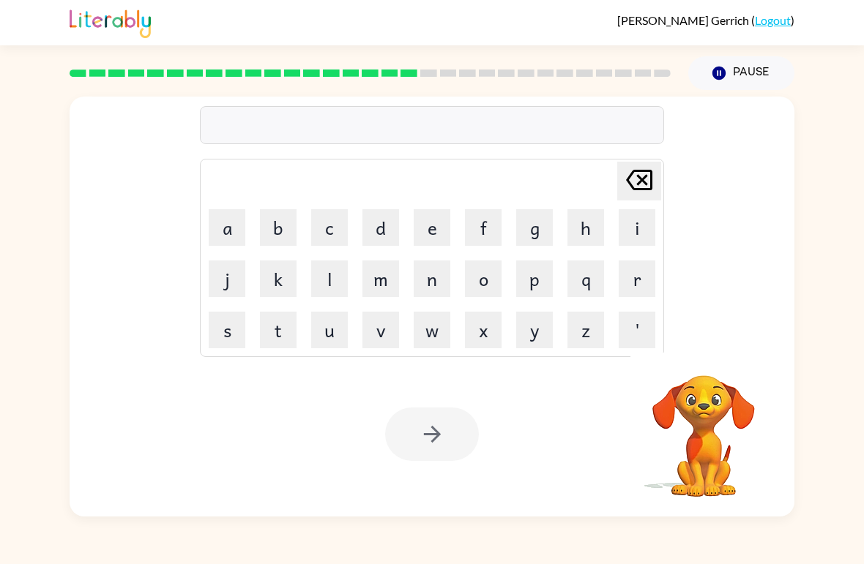
click at [637, 275] on button "r" at bounding box center [636, 279] width 37 height 37
click at [629, 225] on button "i" at bounding box center [636, 227] width 37 height 37
click at [234, 321] on button "s" at bounding box center [227, 330] width 37 height 37
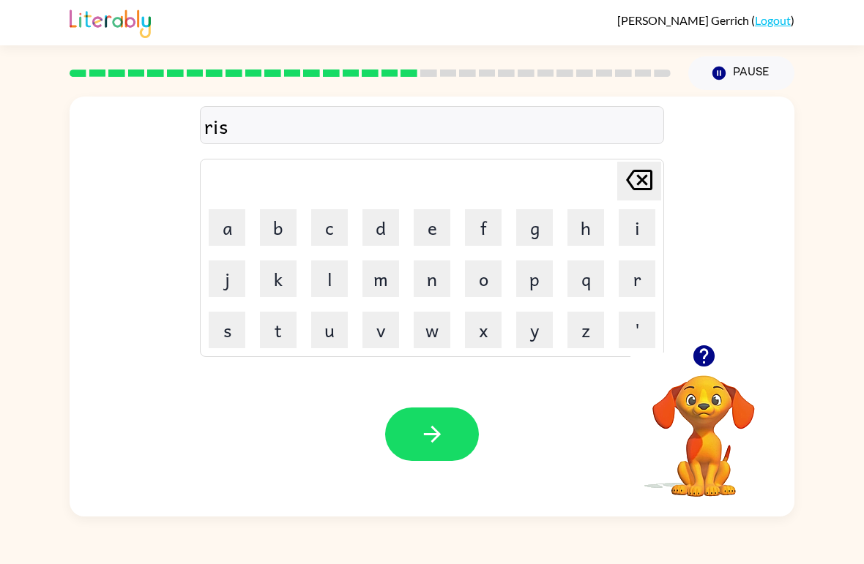
click at [275, 270] on button "k" at bounding box center [278, 279] width 37 height 37
click at [535, 323] on button "y" at bounding box center [534, 330] width 37 height 37
click at [430, 228] on button "e" at bounding box center [432, 227] width 37 height 37
click at [219, 333] on button "s" at bounding box center [227, 330] width 37 height 37
click at [279, 331] on button "t" at bounding box center [278, 330] width 37 height 37
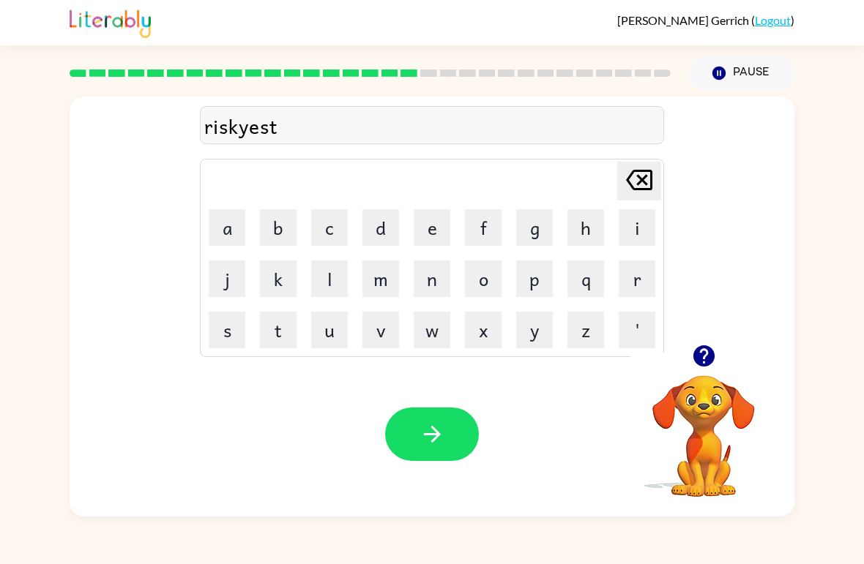
click at [444, 440] on icon "button" at bounding box center [432, 435] width 26 height 26
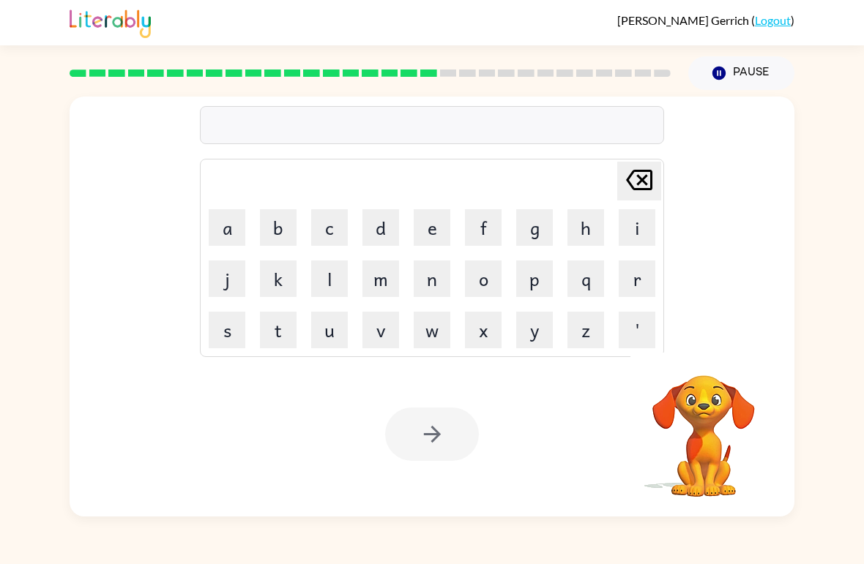
click at [238, 228] on button "a" at bounding box center [227, 227] width 37 height 37
click at [621, 279] on button "r" at bounding box center [636, 279] width 37 height 37
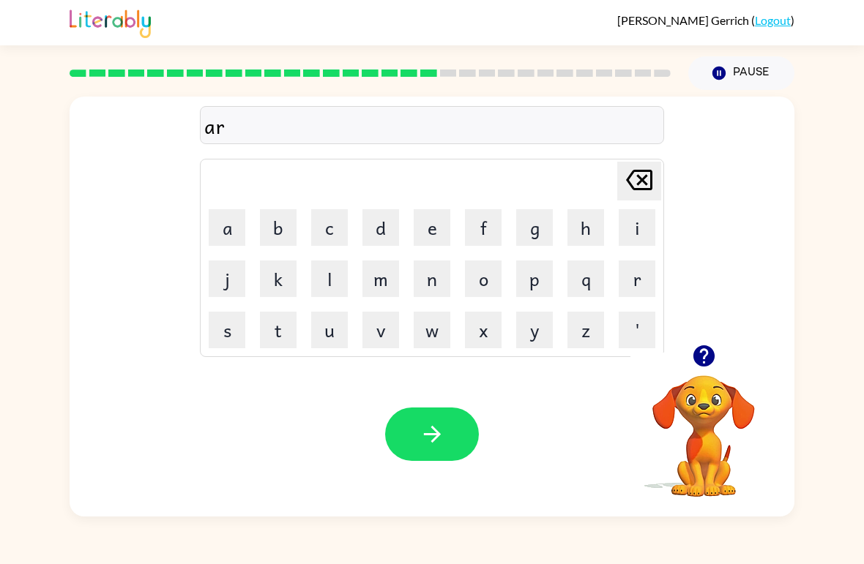
click at [342, 225] on button "c" at bounding box center [329, 227] width 37 height 37
click at [581, 236] on button "h" at bounding box center [585, 227] width 37 height 37
click at [430, 356] on div "[PERSON_NAME] last character input a b c d e f g h i j k l m n o p q r s t u v …" at bounding box center [432, 258] width 464 height 198
click at [233, 231] on button "a" at bounding box center [227, 227] width 37 height 37
click at [643, 188] on icon "[PERSON_NAME] last character input" at bounding box center [638, 179] width 35 height 35
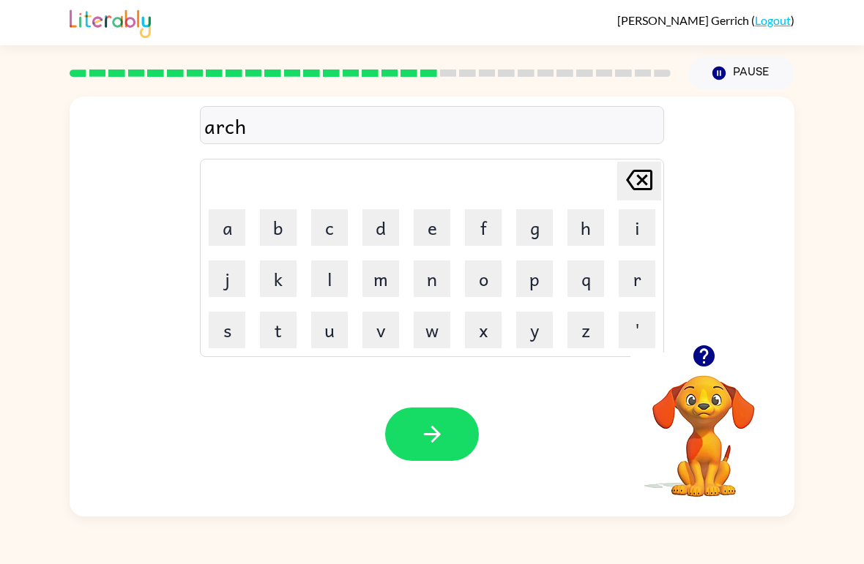
click at [430, 334] on button "w" at bounding box center [432, 330] width 37 height 37
click at [232, 231] on button "a" at bounding box center [227, 227] width 37 height 37
click at [533, 335] on button "y" at bounding box center [534, 330] width 37 height 37
click at [424, 437] on icon "button" at bounding box center [432, 435] width 26 height 26
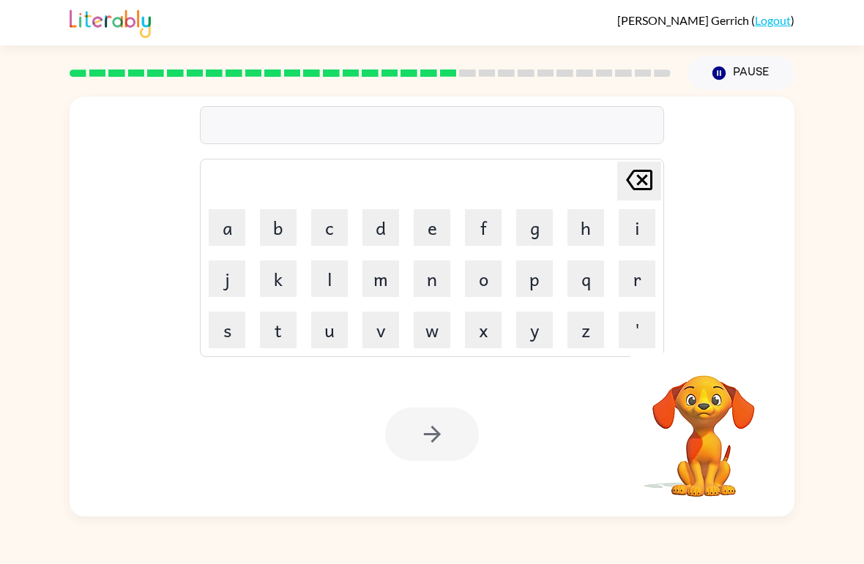
click at [487, 232] on button "f" at bounding box center [483, 227] width 37 height 37
click at [481, 286] on button "o" at bounding box center [483, 279] width 37 height 37
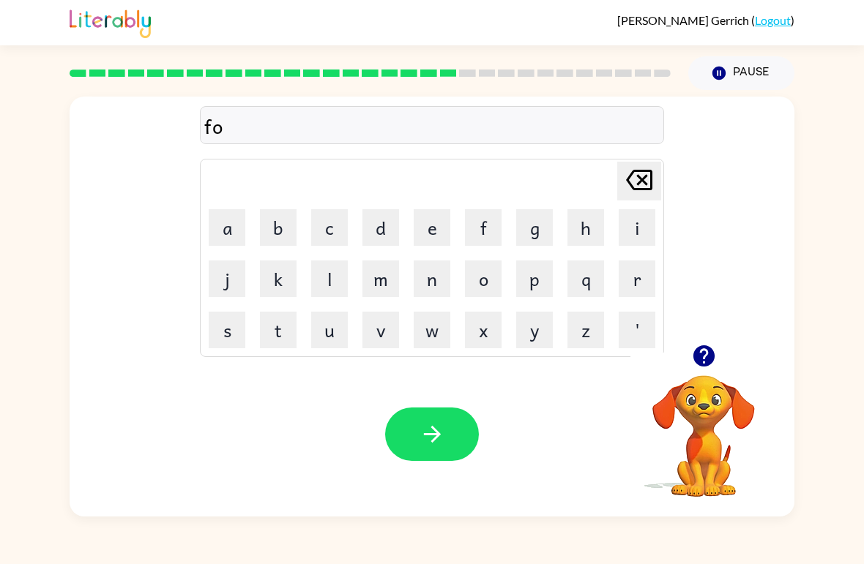
click at [331, 288] on button "l" at bounding box center [329, 279] width 37 height 37
click at [330, 287] on button "l" at bounding box center [329, 279] width 37 height 37
click at [488, 272] on button "o" at bounding box center [483, 279] width 37 height 37
click at [421, 329] on button "w" at bounding box center [432, 330] width 37 height 37
click at [424, 226] on button "e" at bounding box center [432, 227] width 37 height 37
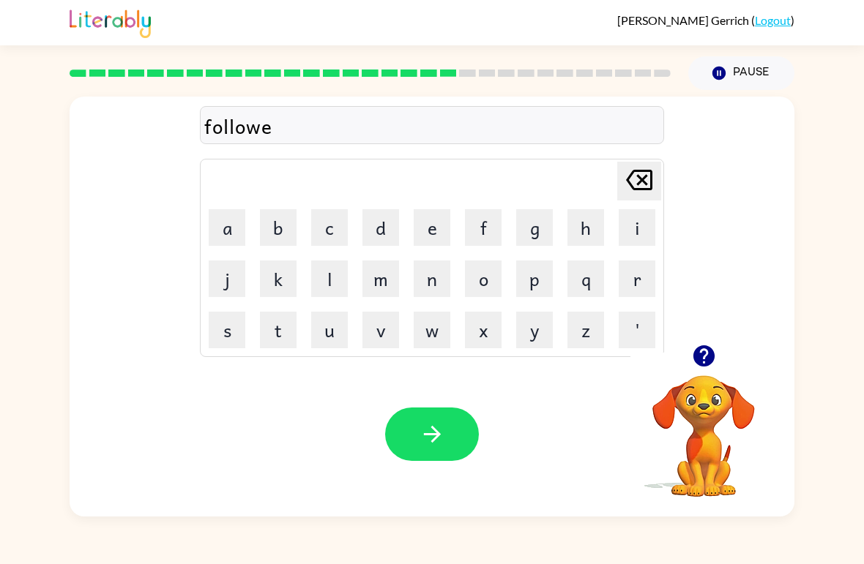
click at [384, 225] on button "d" at bounding box center [380, 227] width 37 height 37
click at [411, 437] on button "button" at bounding box center [432, 434] width 94 height 53
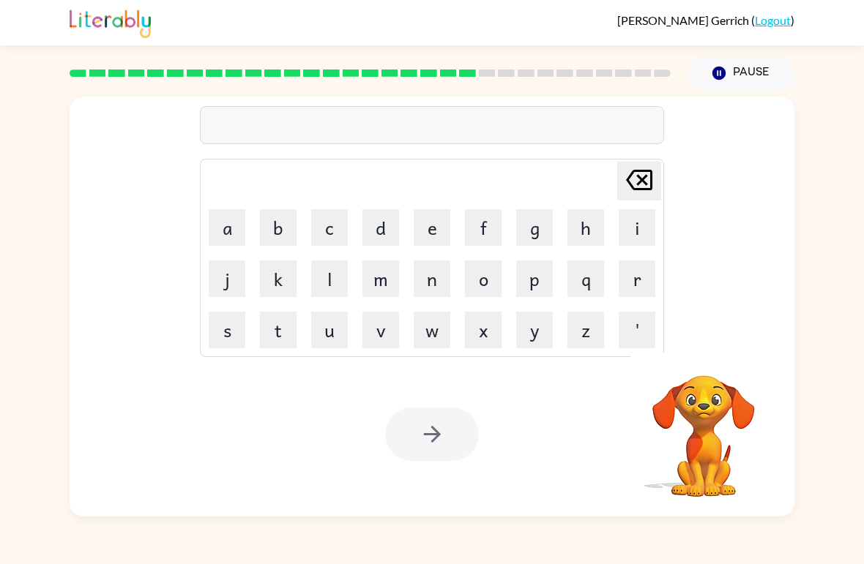
click at [324, 234] on button "c" at bounding box center [329, 227] width 37 height 37
click at [433, 225] on button "e" at bounding box center [432, 227] width 37 height 37
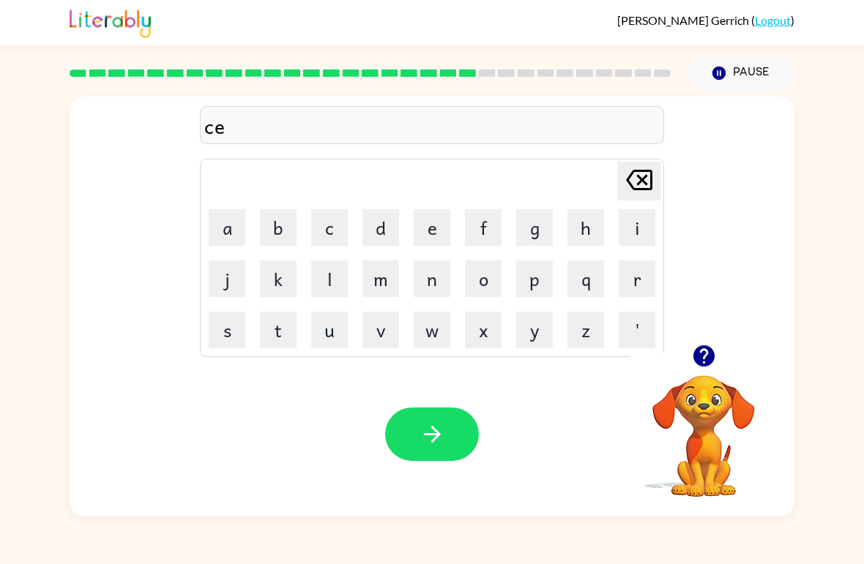
click at [424, 280] on button "n" at bounding box center [432, 279] width 37 height 37
click at [266, 328] on button "t" at bounding box center [278, 330] width 37 height 37
click at [235, 218] on button "a" at bounding box center [227, 227] width 37 height 37
click at [542, 281] on button "p" at bounding box center [534, 279] width 37 height 37
click at [438, 230] on button "e" at bounding box center [432, 227] width 37 height 37
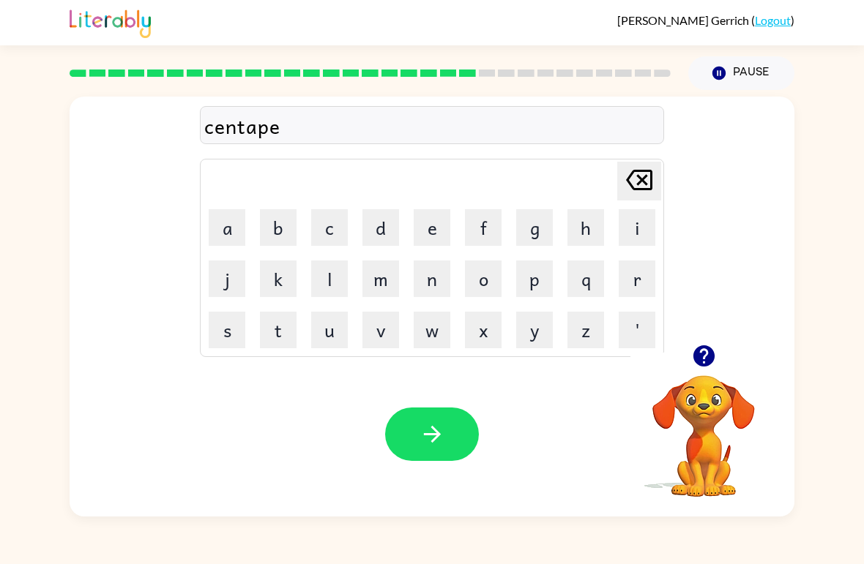
click at [428, 231] on button "e" at bounding box center [432, 227] width 37 height 37
click at [379, 230] on button "d" at bounding box center [380, 227] width 37 height 37
click at [424, 422] on button "button" at bounding box center [432, 434] width 94 height 53
click at [228, 332] on button "s" at bounding box center [227, 330] width 37 height 37
click at [237, 225] on button "a" at bounding box center [227, 227] width 37 height 37
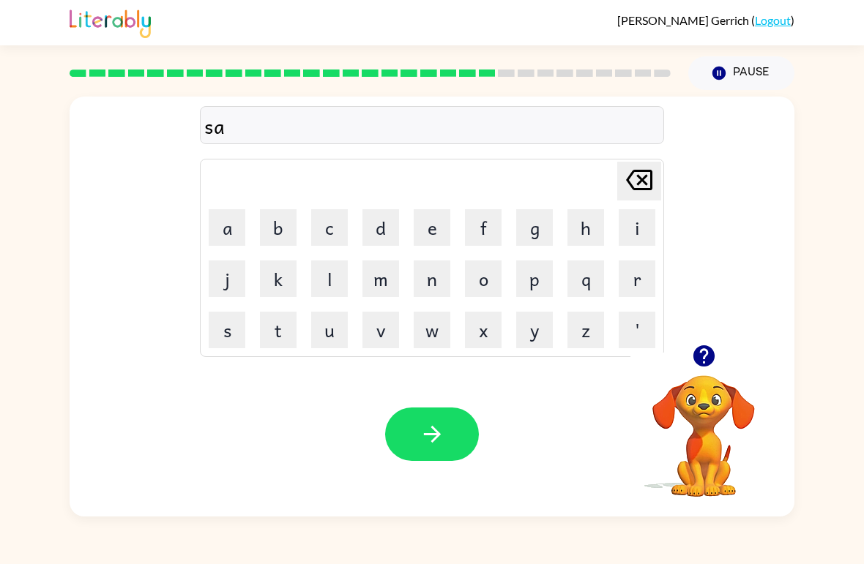
click at [225, 325] on button "s" at bounding box center [227, 330] width 37 height 37
click at [274, 329] on button "t" at bounding box center [278, 330] width 37 height 37
click at [243, 221] on button "a" at bounding box center [227, 227] width 37 height 37
click at [441, 274] on button "n" at bounding box center [432, 279] width 37 height 37
click at [419, 431] on icon "button" at bounding box center [432, 435] width 26 height 26
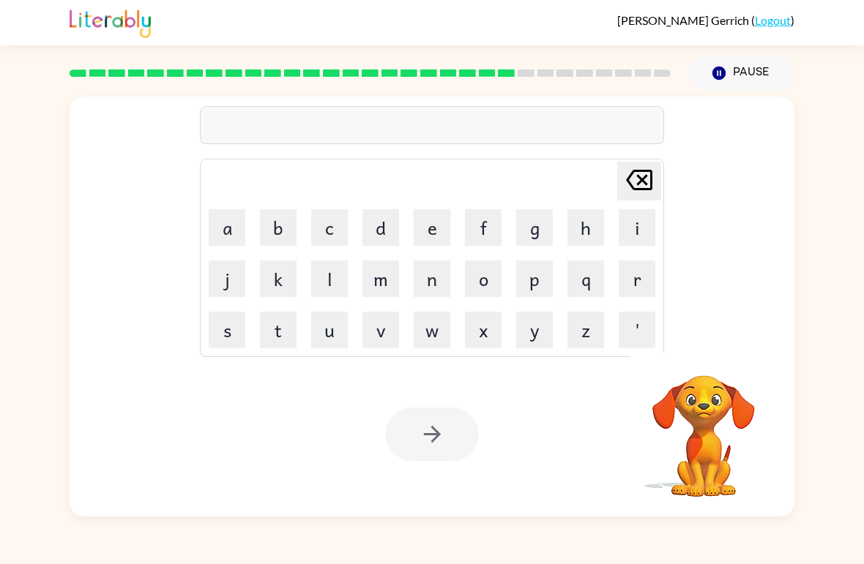
click at [496, 224] on button "f" at bounding box center [483, 227] width 37 height 37
click at [476, 290] on button "o" at bounding box center [483, 279] width 37 height 37
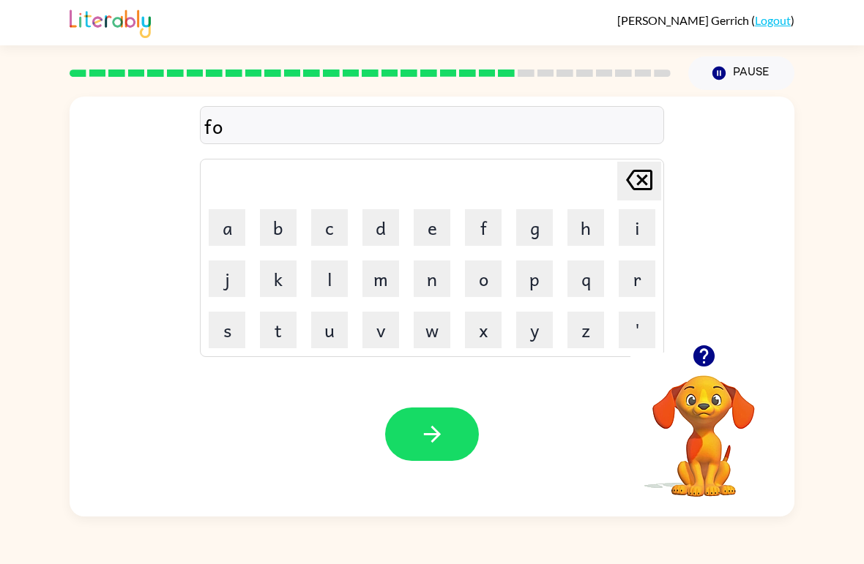
click at [619, 274] on button "r" at bounding box center [636, 279] width 37 height 37
click at [430, 329] on button "w" at bounding box center [432, 330] width 37 height 37
click at [217, 217] on button "a" at bounding box center [227, 227] width 37 height 37
click at [632, 272] on button "r" at bounding box center [636, 279] width 37 height 37
click at [386, 231] on button "d" at bounding box center [380, 227] width 37 height 37
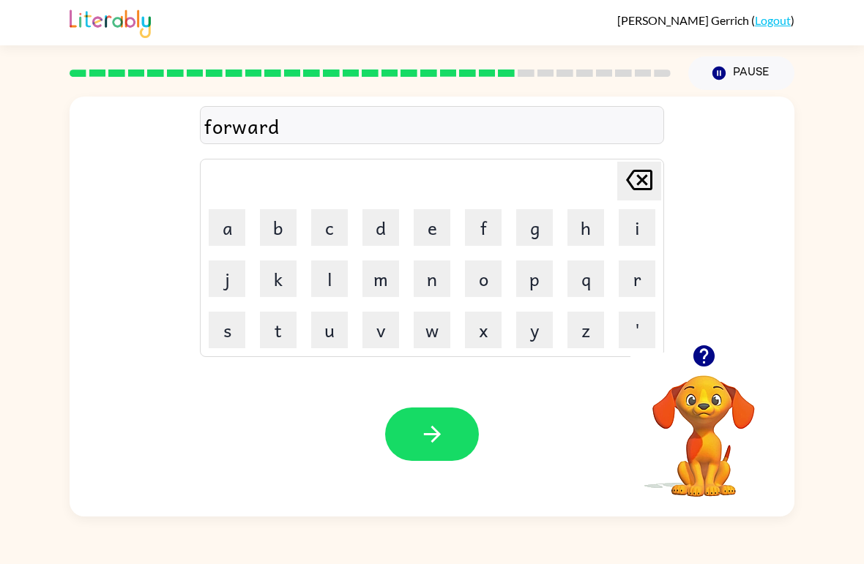
click at [424, 427] on icon "button" at bounding box center [432, 435] width 26 height 26
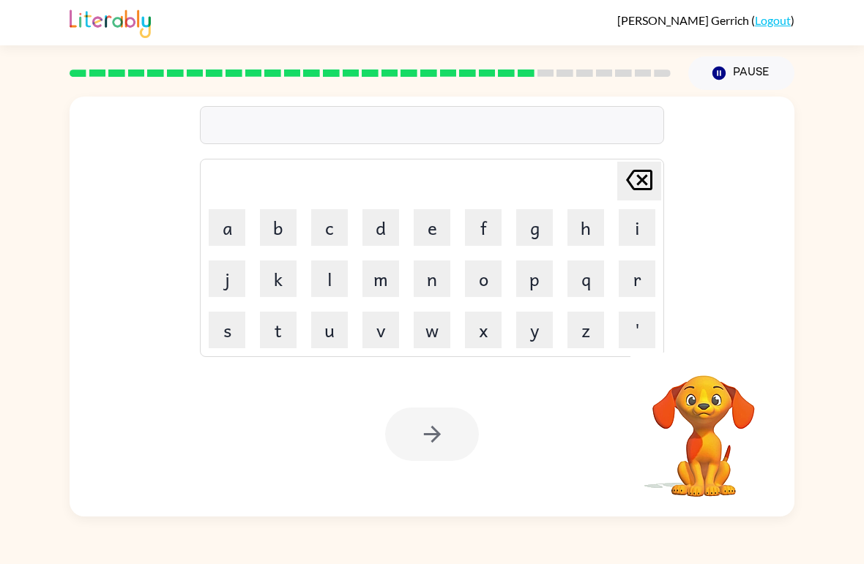
click at [629, 276] on button "r" at bounding box center [636, 279] width 37 height 37
click at [442, 228] on button "e" at bounding box center [432, 227] width 37 height 37
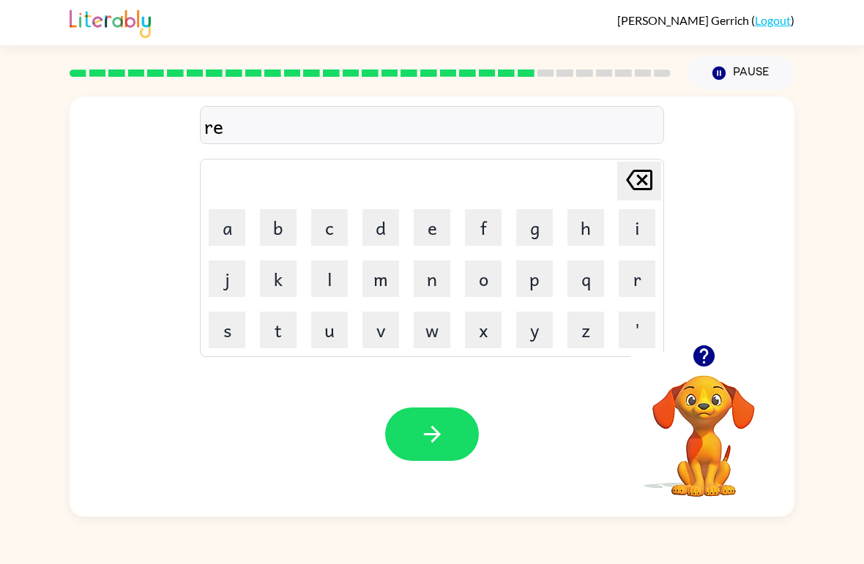
click at [322, 280] on button "l" at bounding box center [329, 279] width 37 height 37
click at [230, 228] on button "a" at bounding box center [227, 227] width 37 height 37
click at [281, 323] on button "t" at bounding box center [278, 330] width 37 height 37
click at [430, 236] on button "e" at bounding box center [432, 227] width 37 height 37
click at [381, 224] on button "d" at bounding box center [380, 227] width 37 height 37
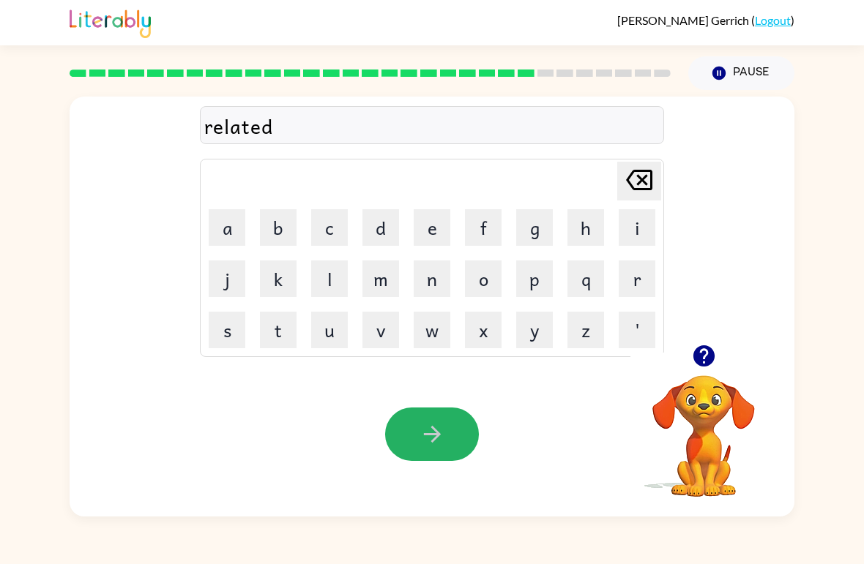
click at [414, 424] on button "button" at bounding box center [432, 434] width 94 height 53
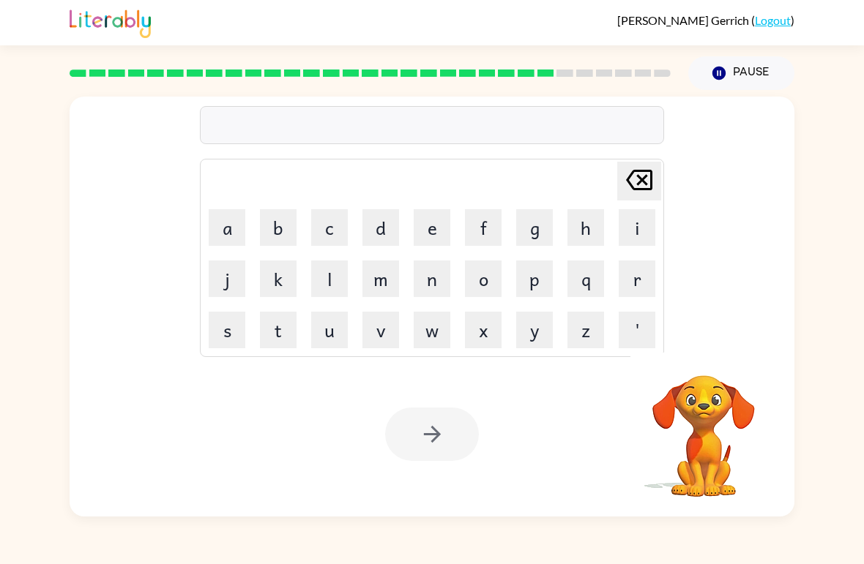
click at [529, 236] on button "g" at bounding box center [534, 227] width 37 height 37
click at [476, 285] on button "o" at bounding box center [483, 279] width 37 height 37
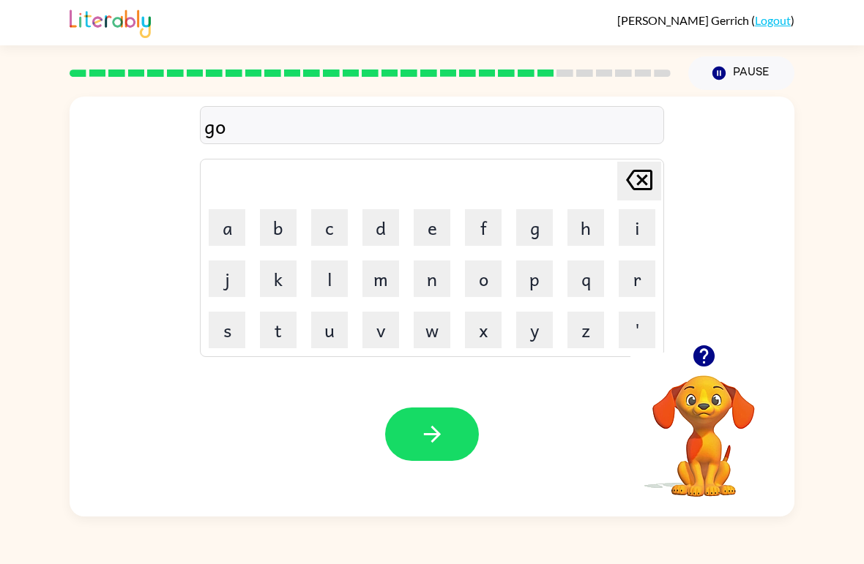
click at [268, 228] on button "b" at bounding box center [278, 227] width 37 height 37
click at [328, 283] on button "l" at bounding box center [329, 279] width 37 height 37
click at [623, 231] on button "i" at bounding box center [636, 227] width 37 height 37
click at [432, 286] on button "n" at bounding box center [432, 279] width 37 height 37
click at [441, 435] on icon "button" at bounding box center [432, 435] width 26 height 26
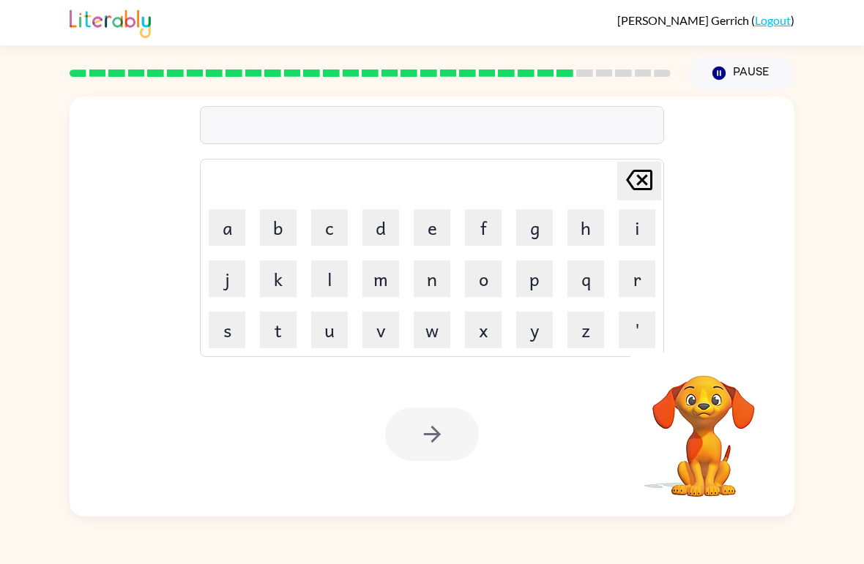
click at [323, 280] on button "l" at bounding box center [329, 279] width 37 height 37
click at [323, 340] on button "u" at bounding box center [329, 330] width 37 height 37
click at [373, 291] on button "m" at bounding box center [380, 279] width 37 height 37
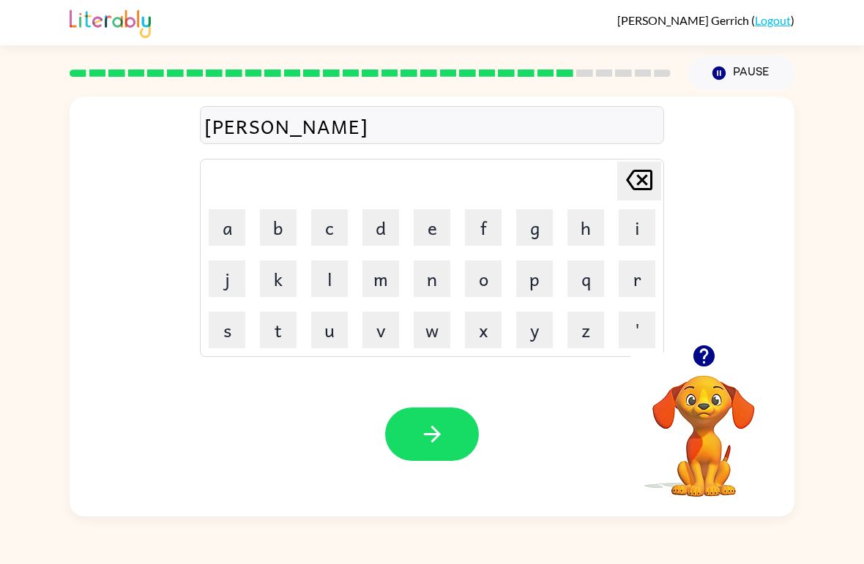
click at [420, 234] on button "e" at bounding box center [432, 227] width 37 height 37
click at [634, 282] on button "r" at bounding box center [636, 279] width 37 height 37
click at [224, 295] on button "j" at bounding box center [227, 279] width 37 height 37
click at [214, 231] on button "a" at bounding box center [227, 227] width 37 height 37
click at [323, 222] on button "c" at bounding box center [329, 227] width 37 height 37
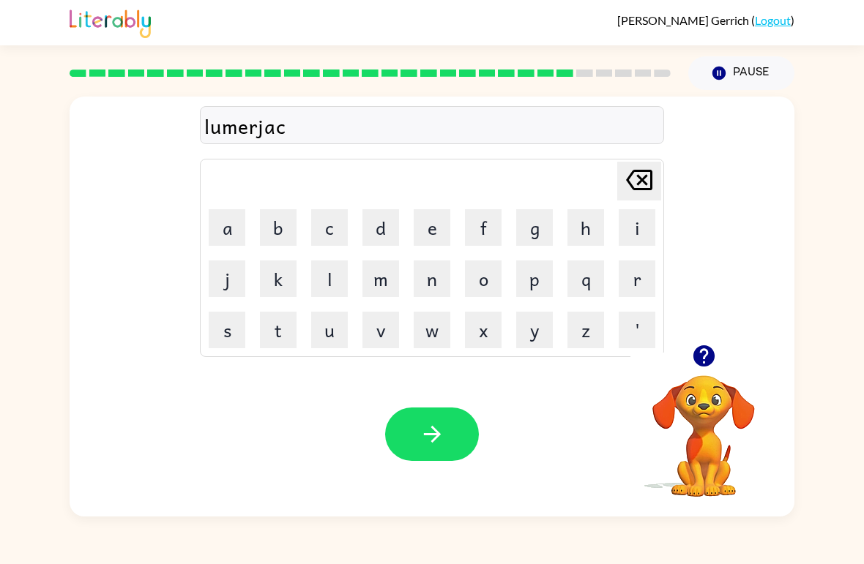
click at [283, 277] on button "k" at bounding box center [278, 279] width 37 height 37
click at [426, 444] on icon "button" at bounding box center [432, 435] width 26 height 26
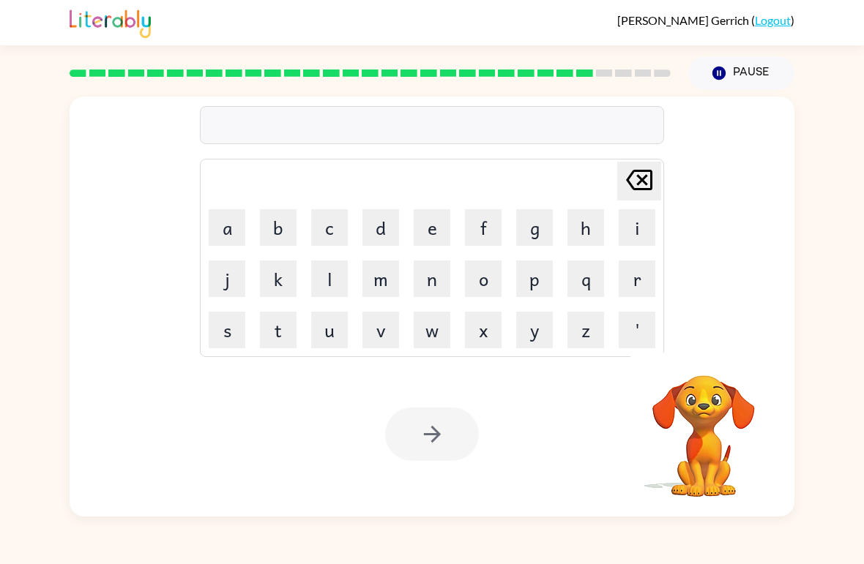
click at [536, 274] on button "p" at bounding box center [534, 279] width 37 height 37
click at [618, 233] on button "i" at bounding box center [636, 227] width 37 height 37
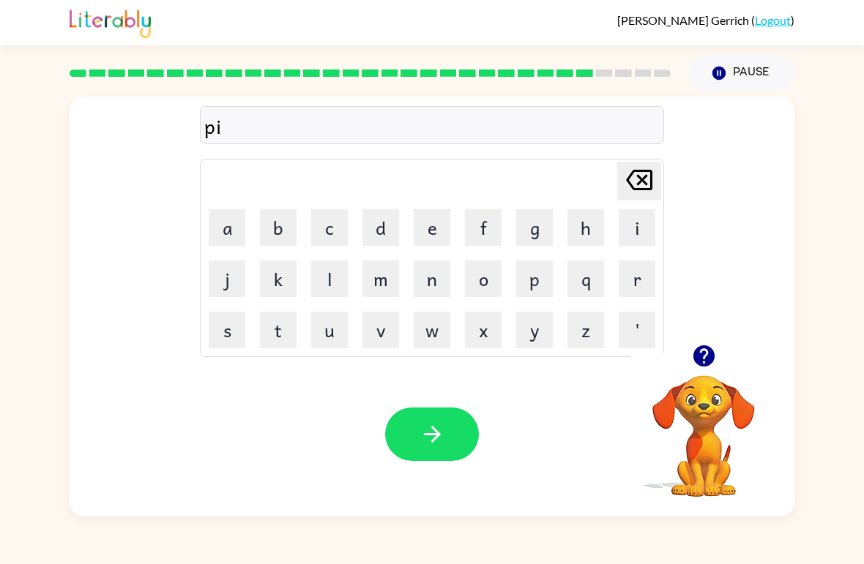
click at [624, 289] on button "r" at bounding box center [636, 279] width 37 height 37
click at [321, 225] on button "c" at bounding box center [329, 227] width 37 height 37
click at [433, 222] on button "e" at bounding box center [432, 227] width 37 height 37
click at [424, 421] on button "button" at bounding box center [432, 434] width 94 height 53
click at [276, 331] on button "t" at bounding box center [278, 330] width 37 height 37
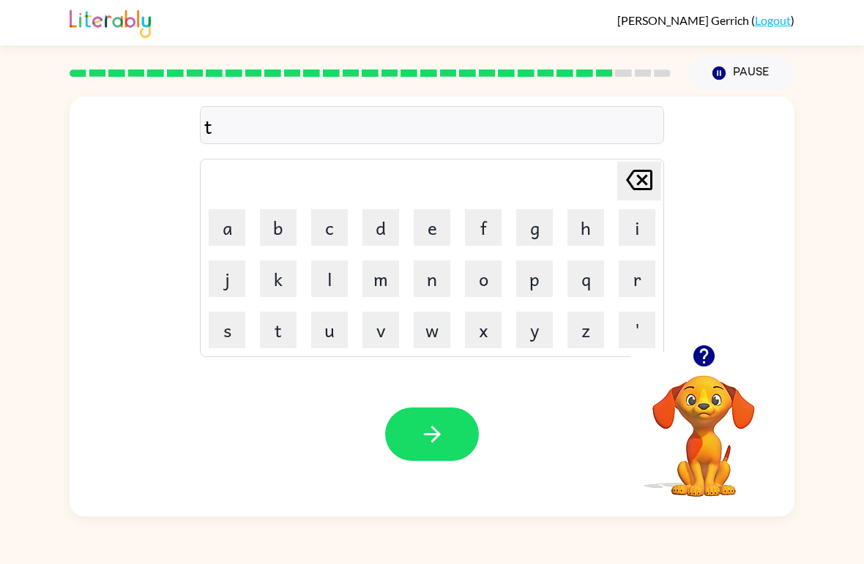
click at [579, 228] on button "h" at bounding box center [585, 227] width 37 height 37
click at [625, 225] on button "i" at bounding box center [636, 227] width 37 height 37
click at [432, 272] on button "n" at bounding box center [432, 279] width 37 height 37
click at [441, 474] on div "Your browser must support playing .mp4 files to use Literably. Please try using…" at bounding box center [432, 434] width 725 height 165
click at [428, 433] on icon "button" at bounding box center [432, 435] width 26 height 26
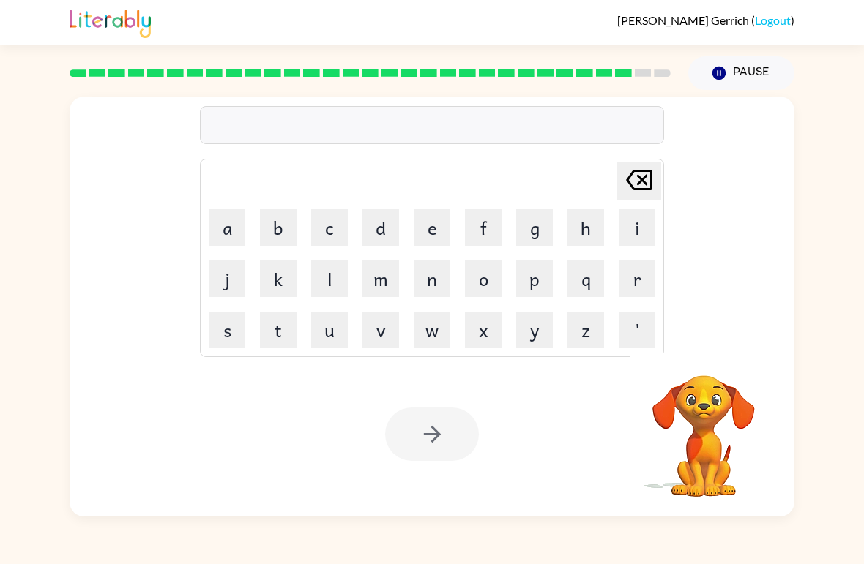
click at [233, 332] on button "s" at bounding box center [227, 330] width 37 height 37
click at [626, 228] on button "i" at bounding box center [636, 227] width 37 height 37
click at [329, 283] on button "l" at bounding box center [329, 279] width 37 height 37
click at [374, 329] on button "v" at bounding box center [380, 330] width 37 height 37
click at [434, 225] on button "e" at bounding box center [432, 227] width 37 height 37
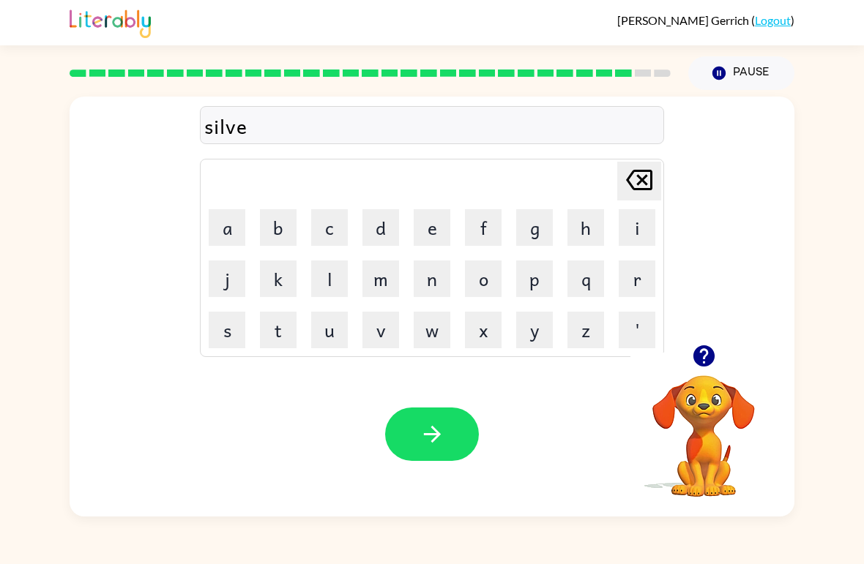
click at [626, 283] on button "r" at bounding box center [636, 279] width 37 height 37
click at [426, 335] on button "w" at bounding box center [432, 330] width 37 height 37
click at [244, 217] on button "a" at bounding box center [227, 227] width 37 height 37
click at [644, 279] on button "r" at bounding box center [636, 279] width 37 height 37
click at [437, 220] on button "e" at bounding box center [432, 227] width 37 height 37
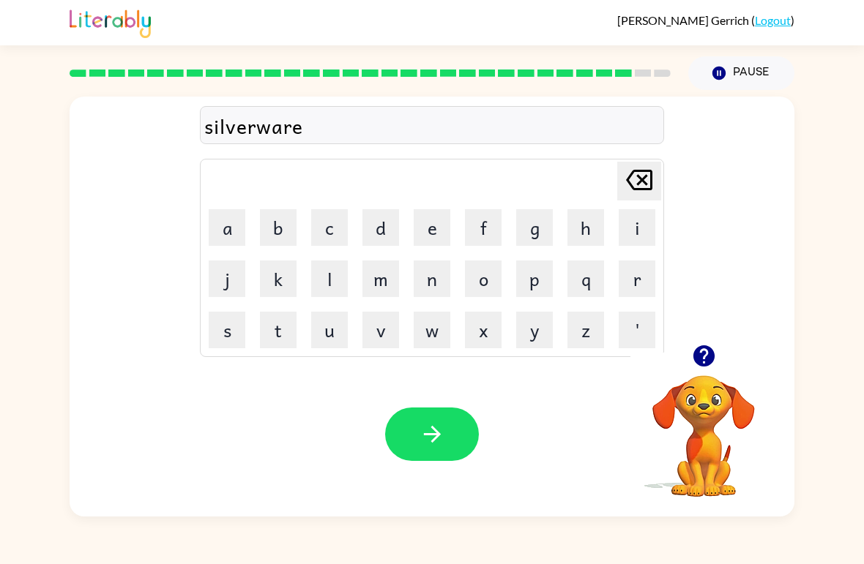
click at [423, 441] on icon "button" at bounding box center [432, 435] width 26 height 26
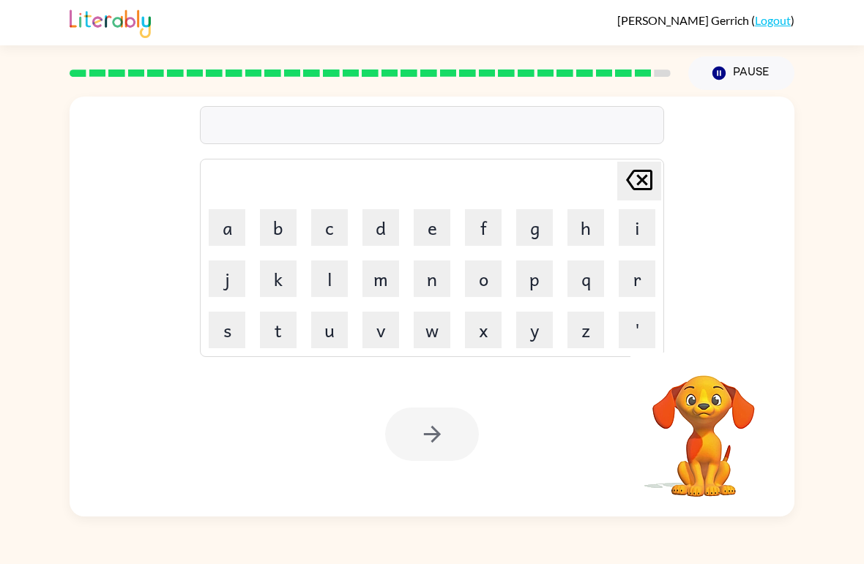
click at [329, 332] on button "u" at bounding box center [329, 330] width 37 height 37
click at [433, 277] on button "n" at bounding box center [432, 279] width 37 height 37
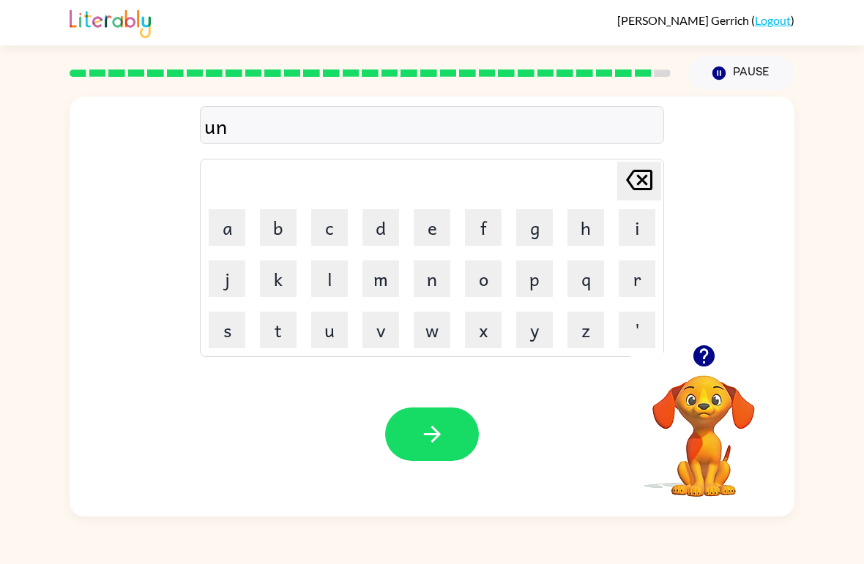
click at [226, 216] on button "a" at bounding box center [227, 227] width 37 height 37
click at [480, 224] on button "f" at bounding box center [483, 227] width 37 height 37
click at [621, 288] on button "r" at bounding box center [636, 279] width 37 height 37
click at [229, 224] on button "a" at bounding box center [227, 227] width 37 height 37
click at [625, 225] on button "i" at bounding box center [636, 227] width 37 height 37
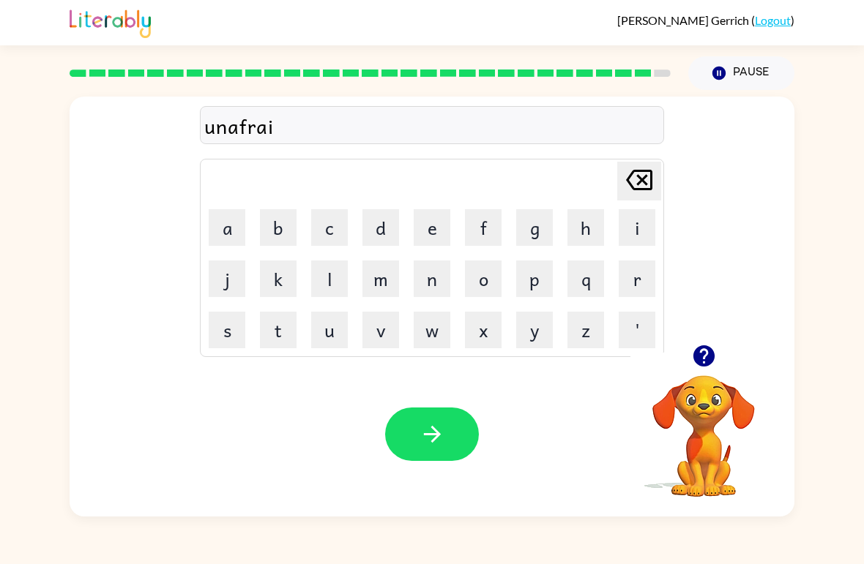
click at [378, 235] on button "d" at bounding box center [380, 227] width 37 height 37
click at [433, 434] on icon "button" at bounding box center [432, 435] width 26 height 26
